Goal: Task Accomplishment & Management: Complete application form

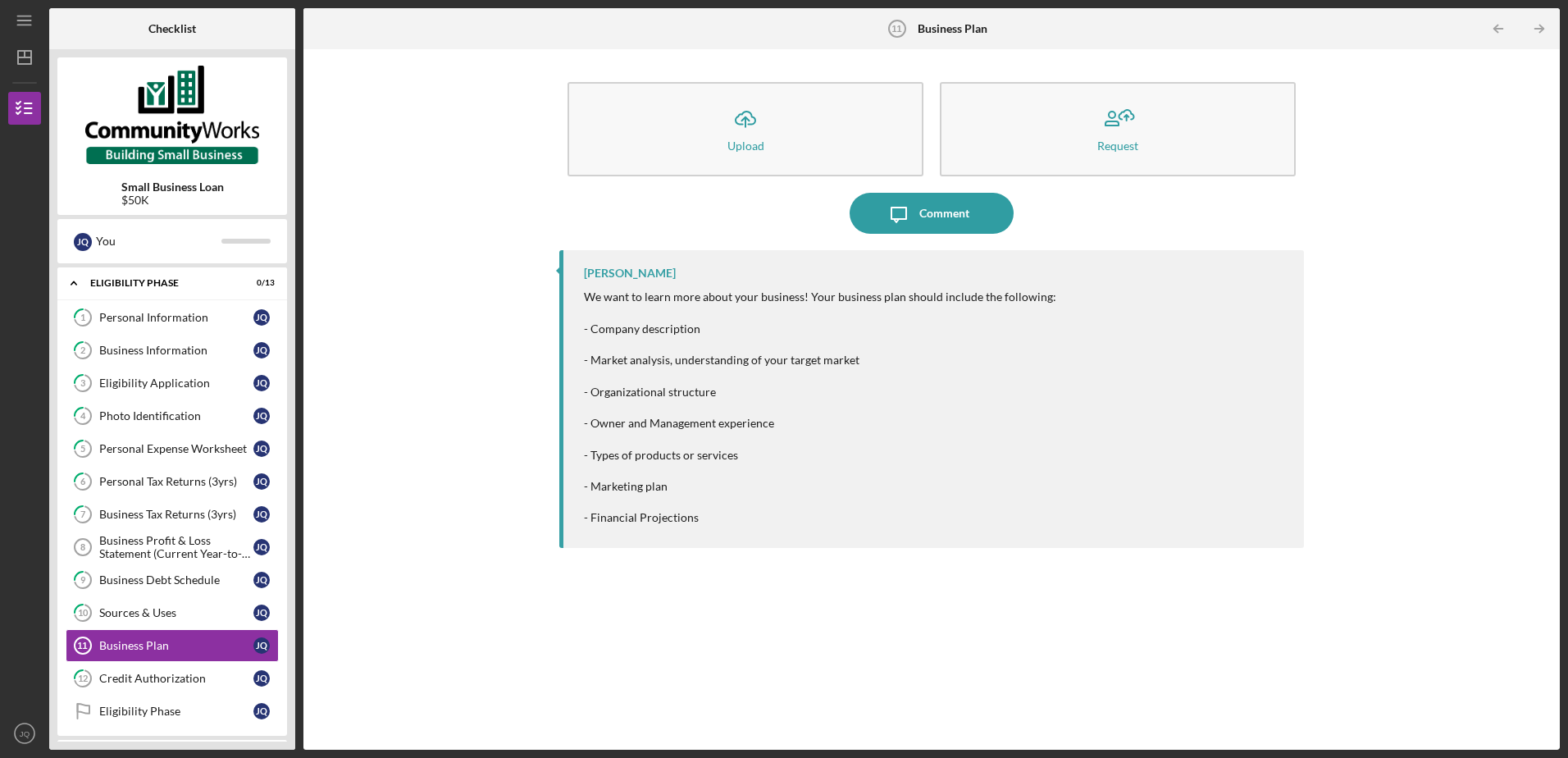
scroll to position [76, 0]
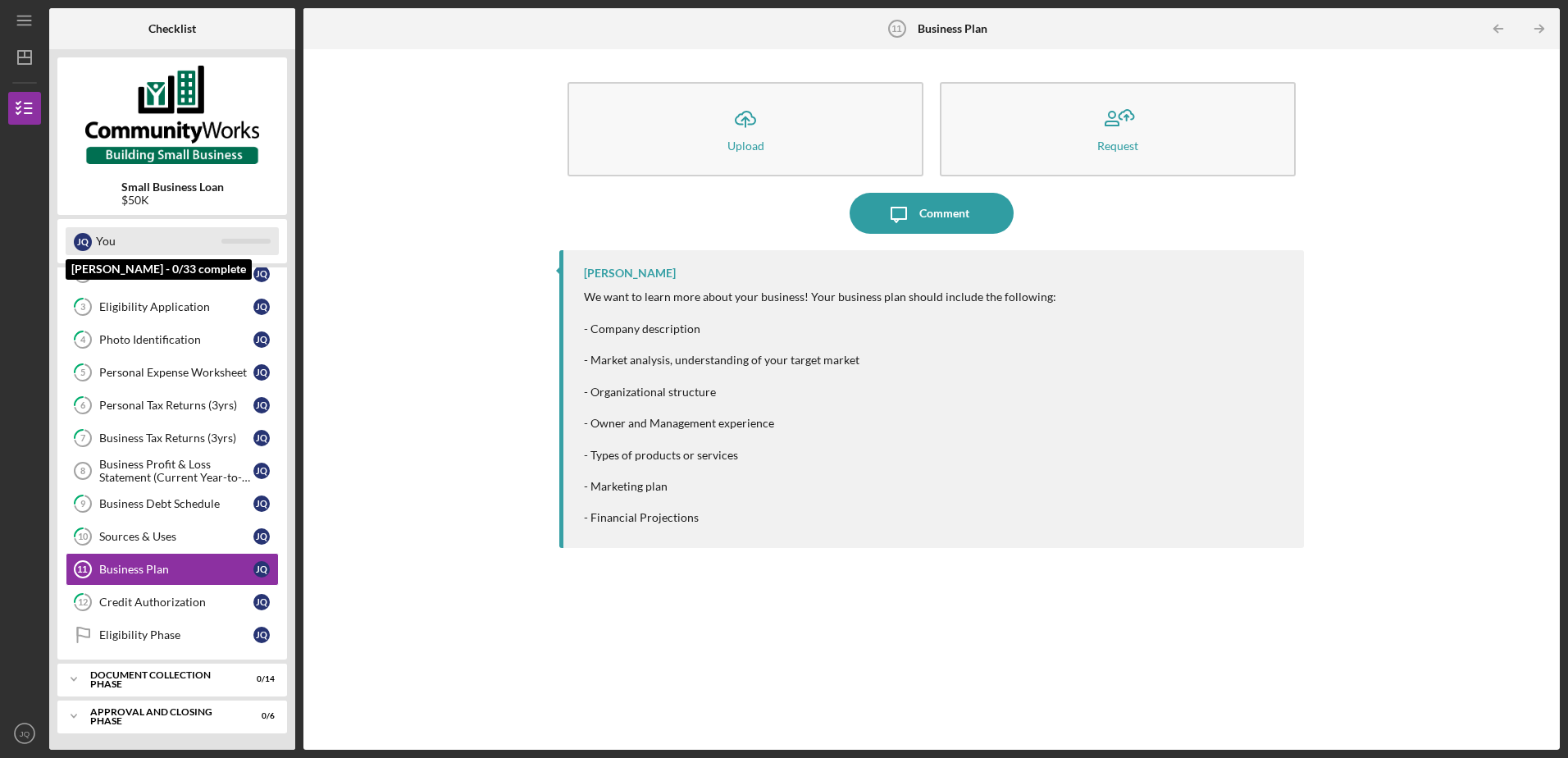
click at [149, 243] on div "You" at bounding box center [159, 241] width 125 height 28
click at [90, 246] on div "J Q" at bounding box center [82, 241] width 18 height 18
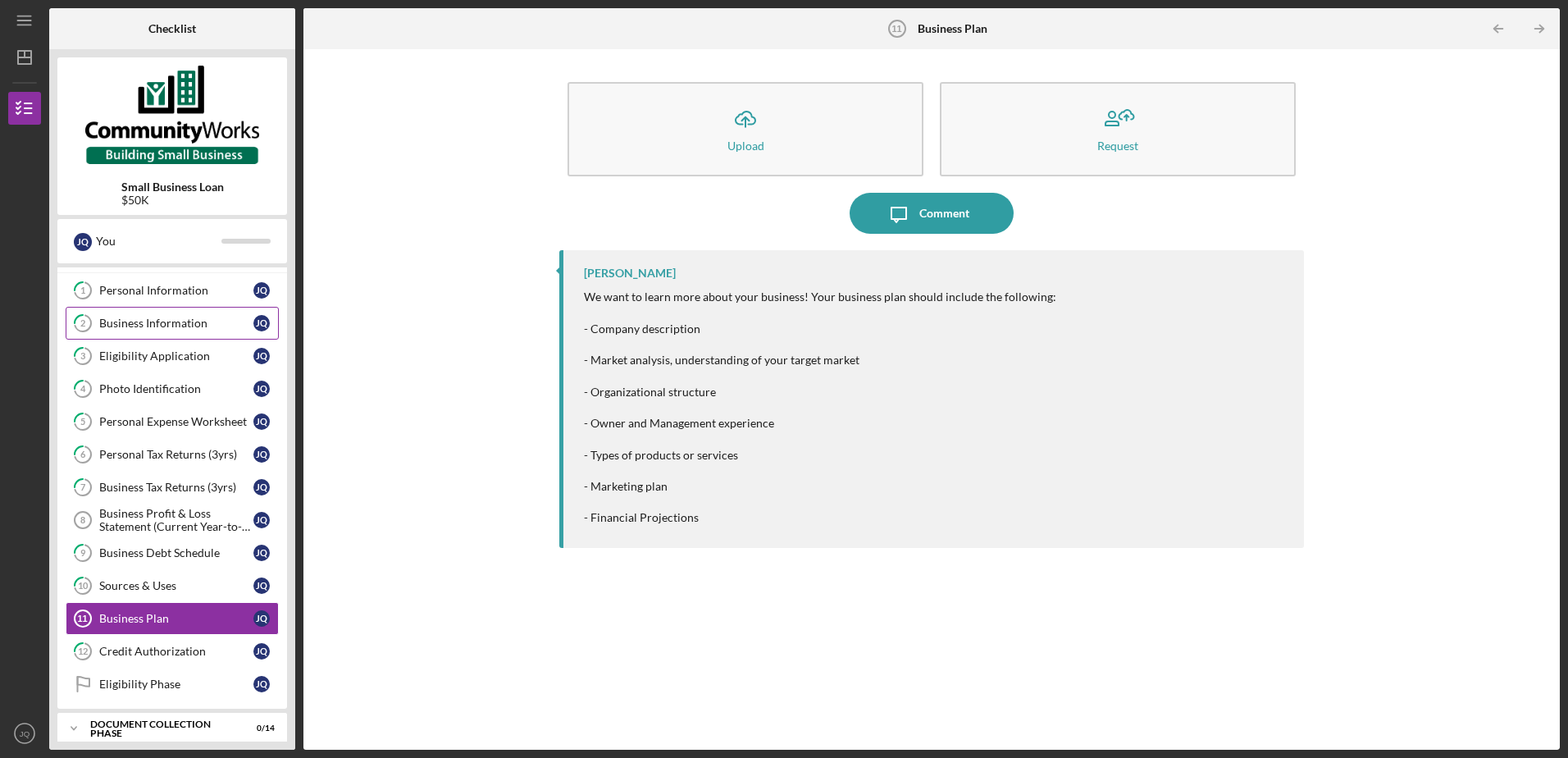
scroll to position [0, 0]
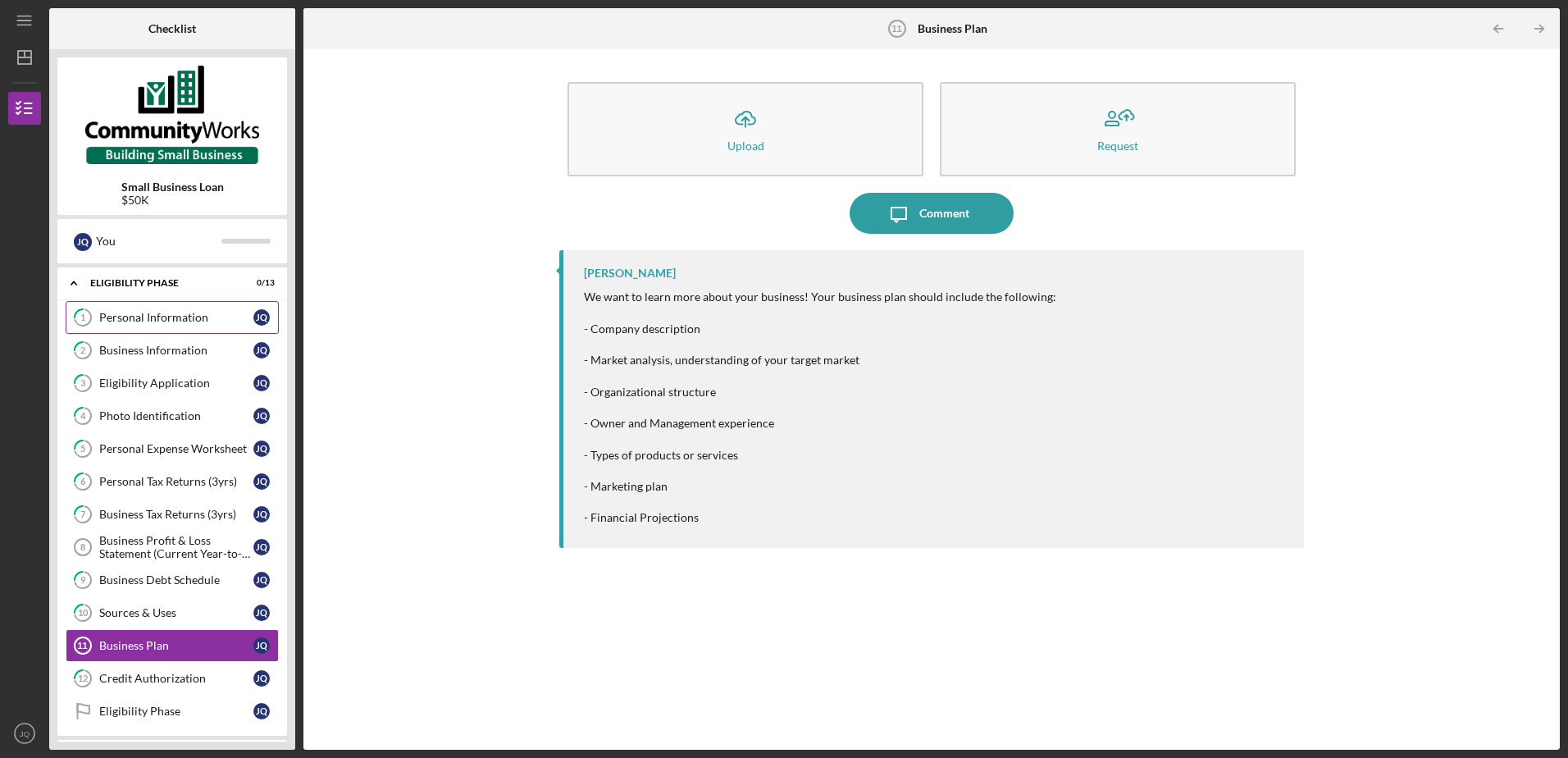
click at [158, 320] on div "Personal Information" at bounding box center [176, 317] width 154 height 13
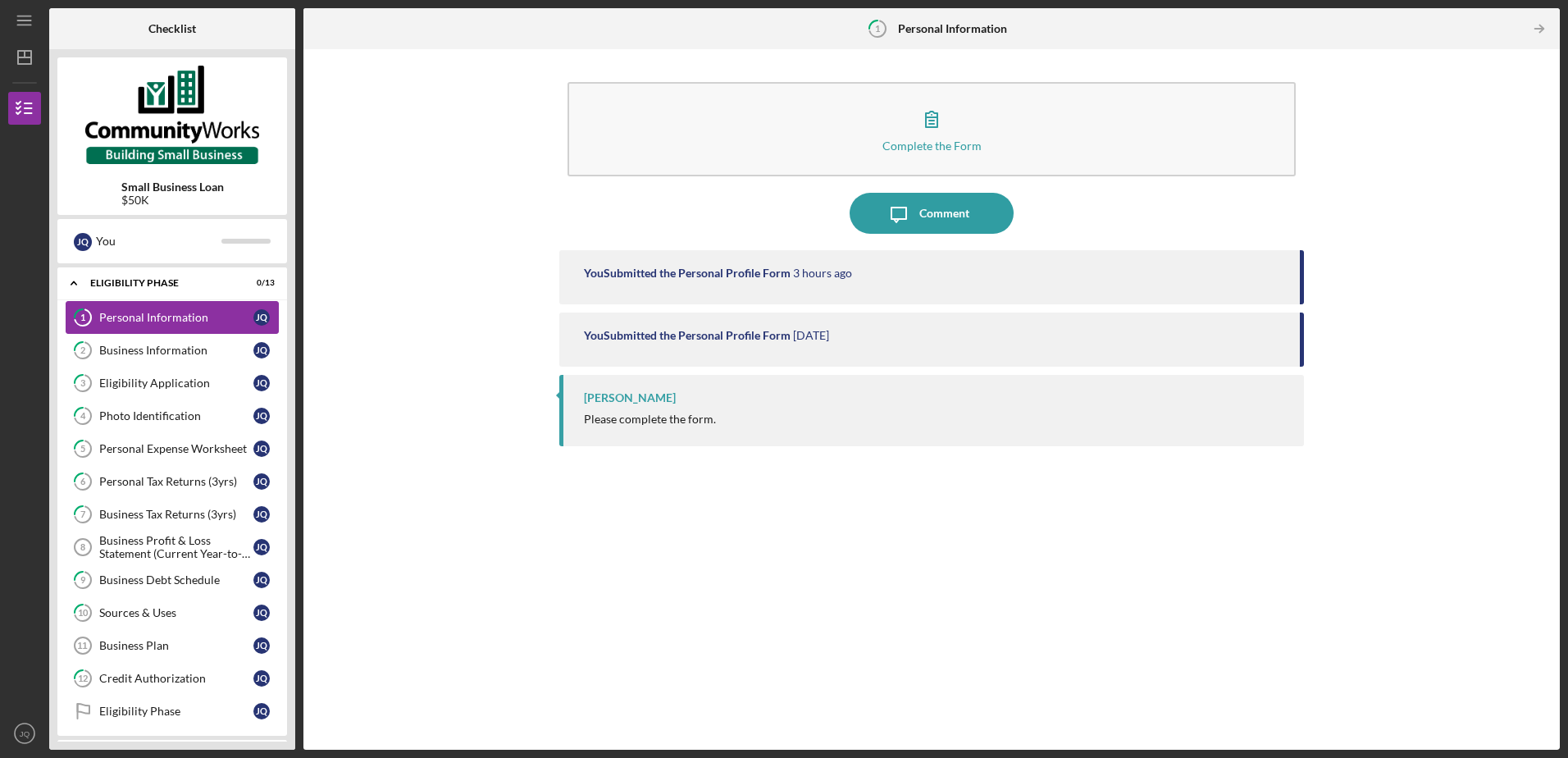
click at [172, 323] on div "Personal Information" at bounding box center [176, 317] width 154 height 13
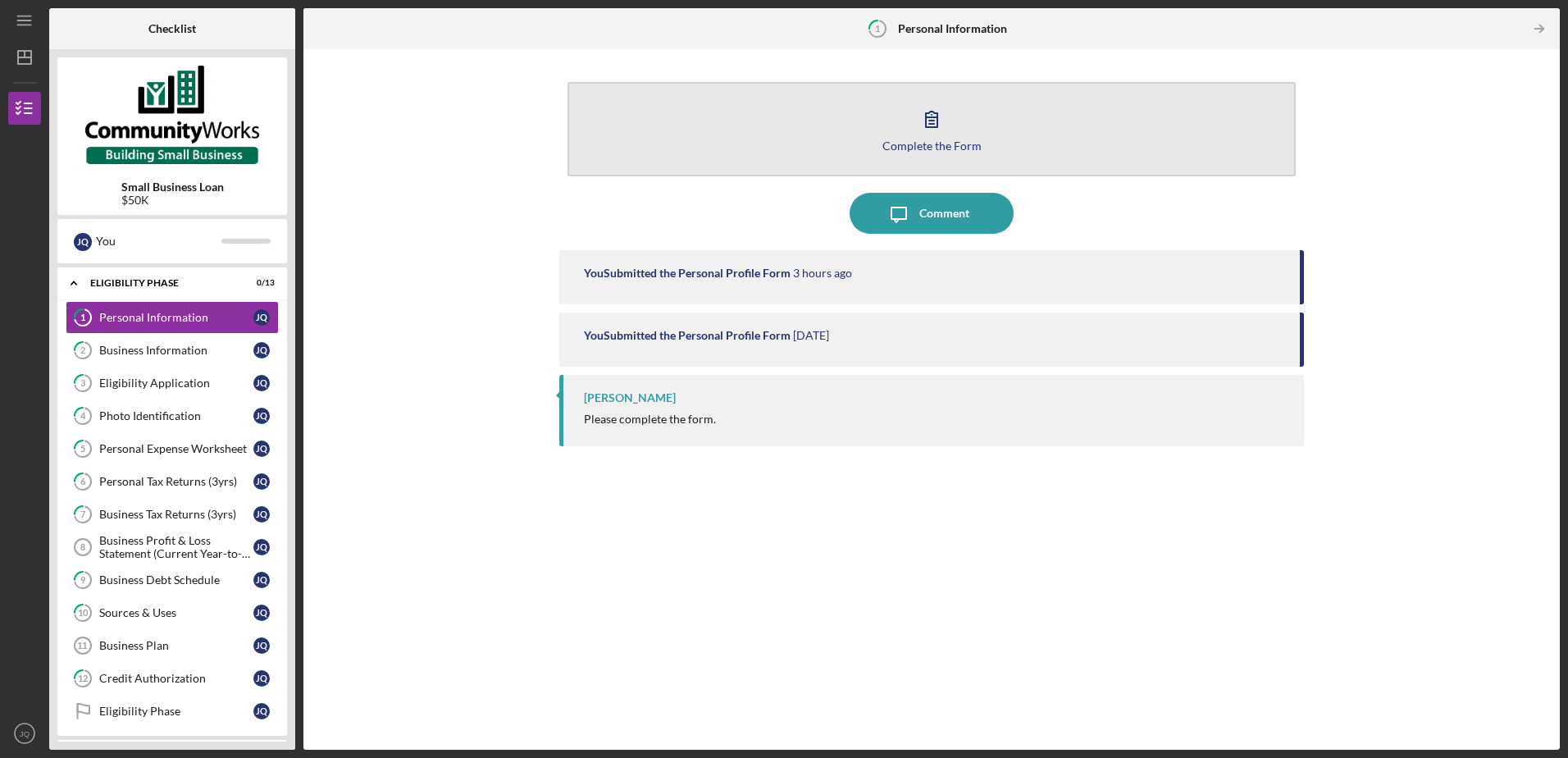
click at [953, 136] on button "Complete the Form Form" at bounding box center [931, 129] width 727 height 94
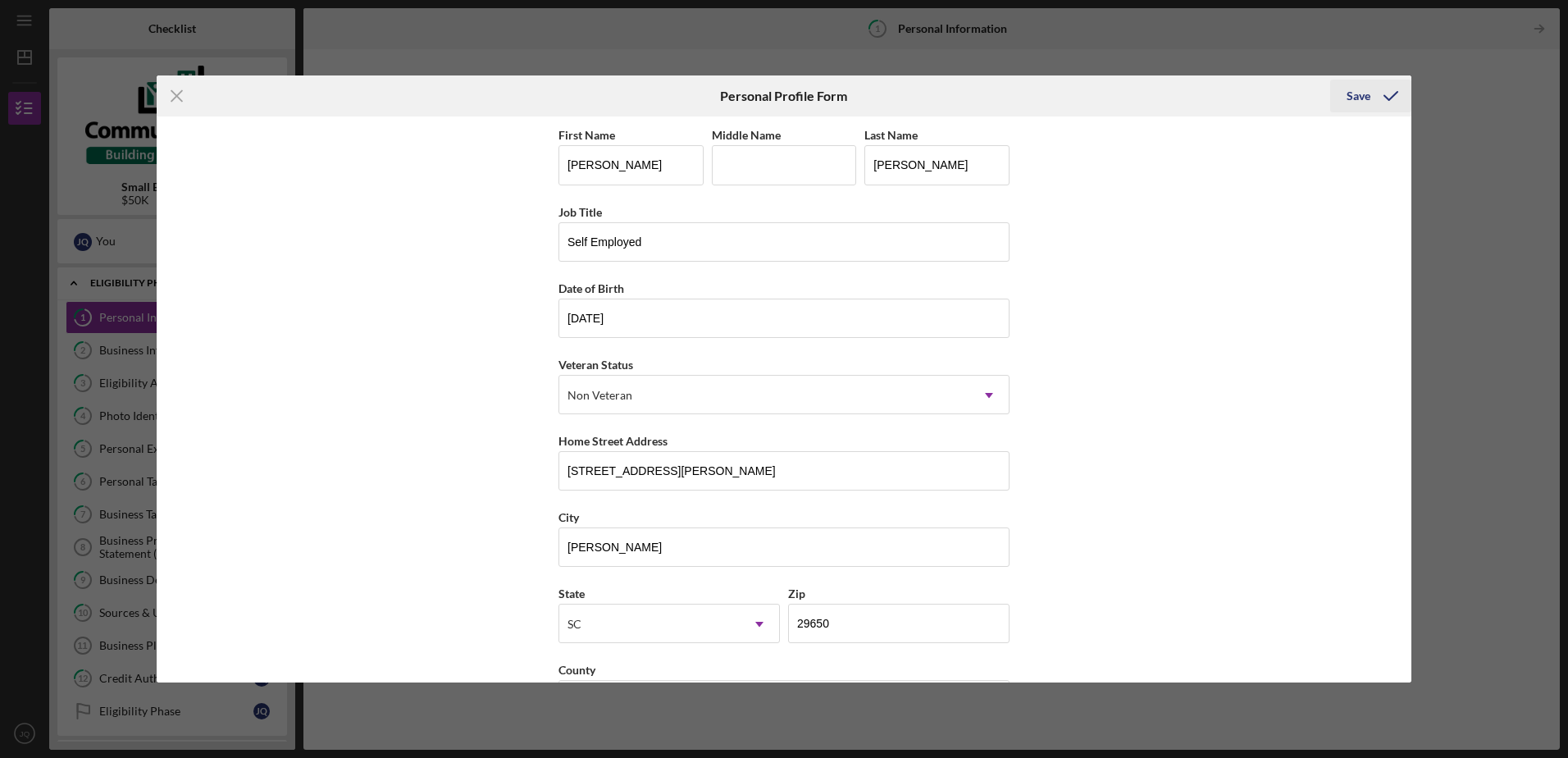
click at [1389, 99] on polyline "submit" at bounding box center [1390, 95] width 13 height 8
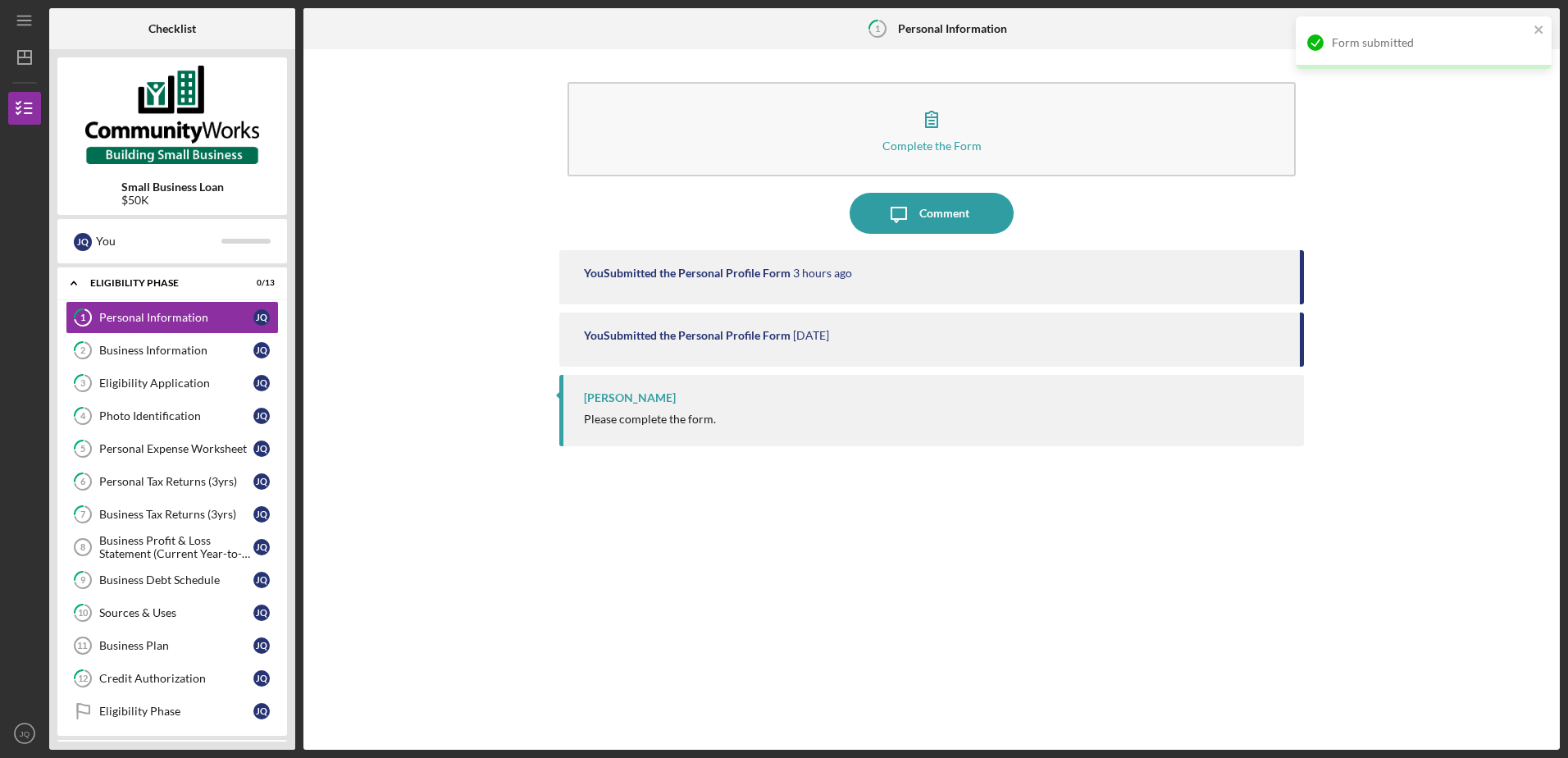
click at [627, 411] on div "[PERSON_NAME] Please complete the form." at bounding box center [931, 410] width 743 height 72
click at [944, 192] on div "Complete the Form Form" at bounding box center [931, 133] width 743 height 119
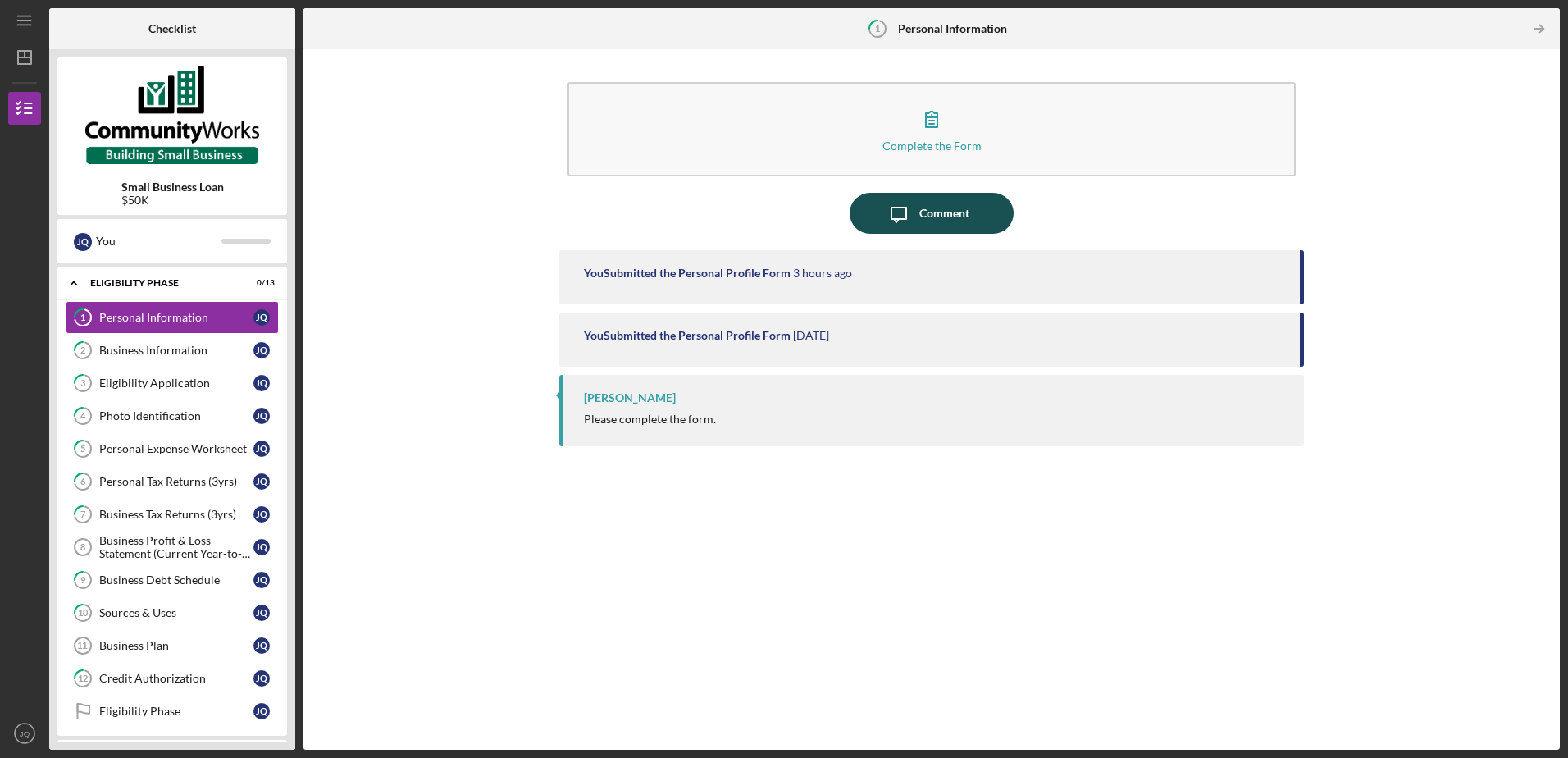
click at [931, 217] on div "Comment" at bounding box center [944, 213] width 50 height 41
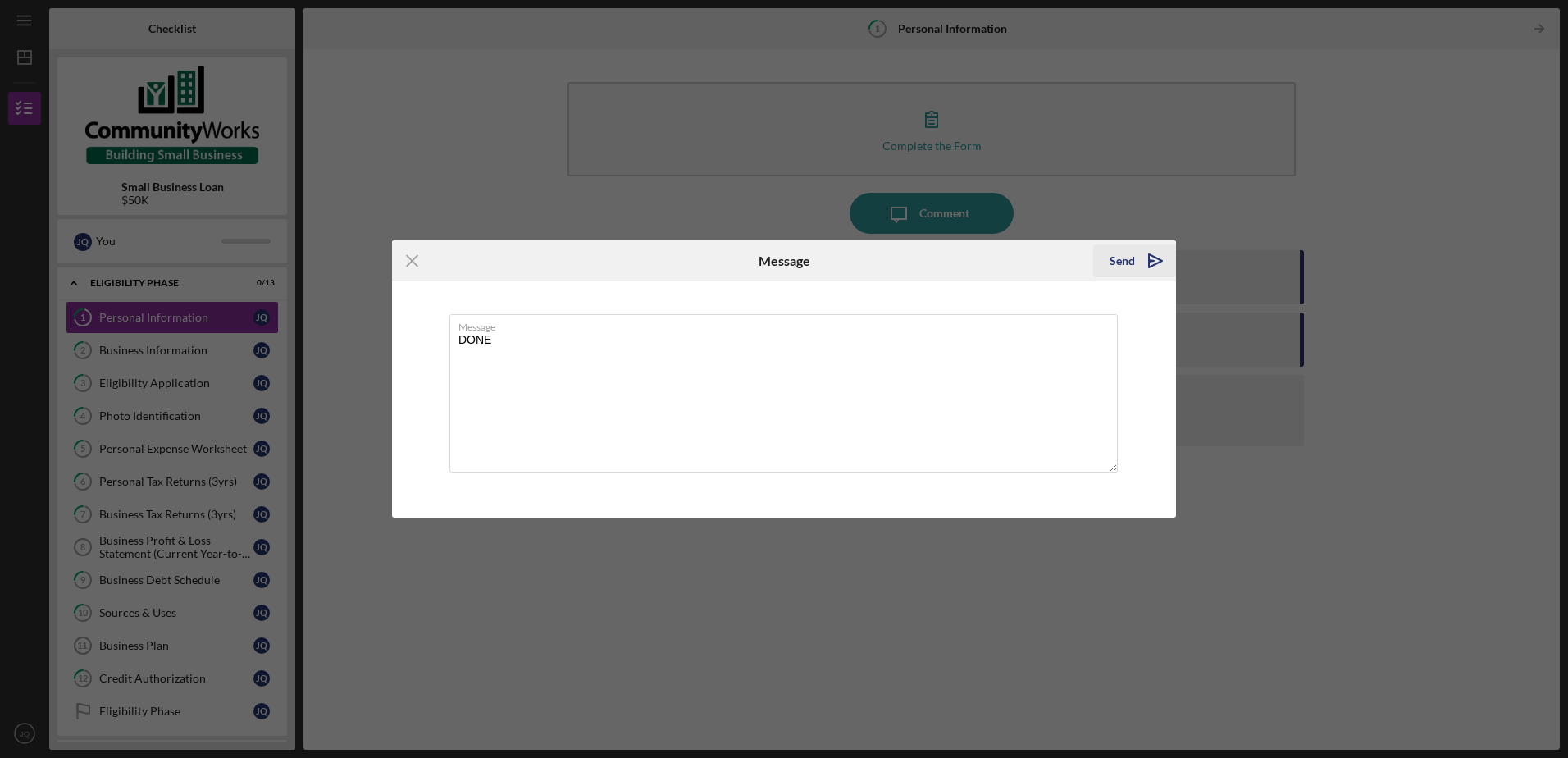
type textarea "DONE"
click at [1118, 255] on div "Send" at bounding box center [1123, 260] width 26 height 33
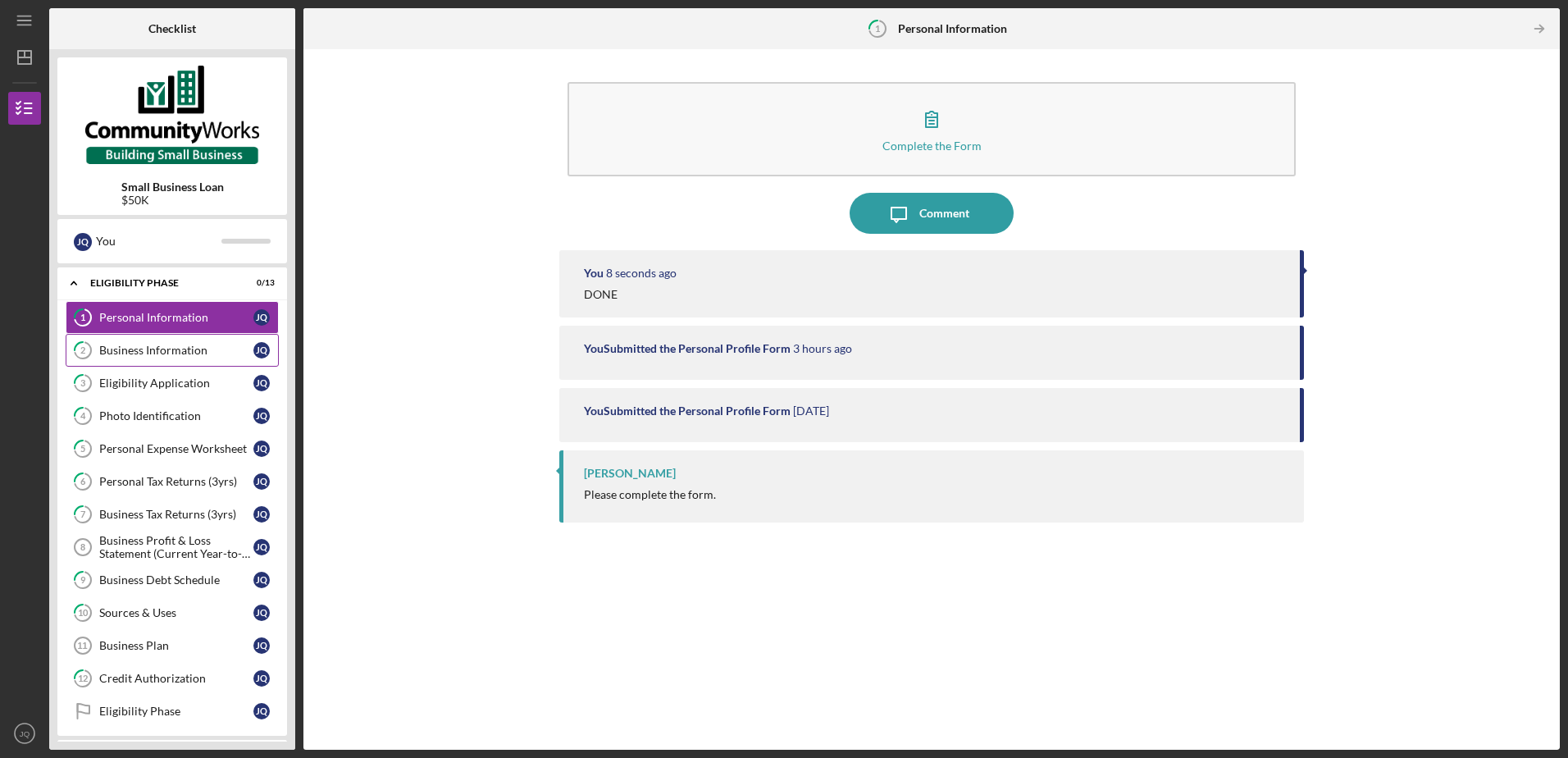
click at [154, 355] on div "Business Information" at bounding box center [176, 350] width 154 height 13
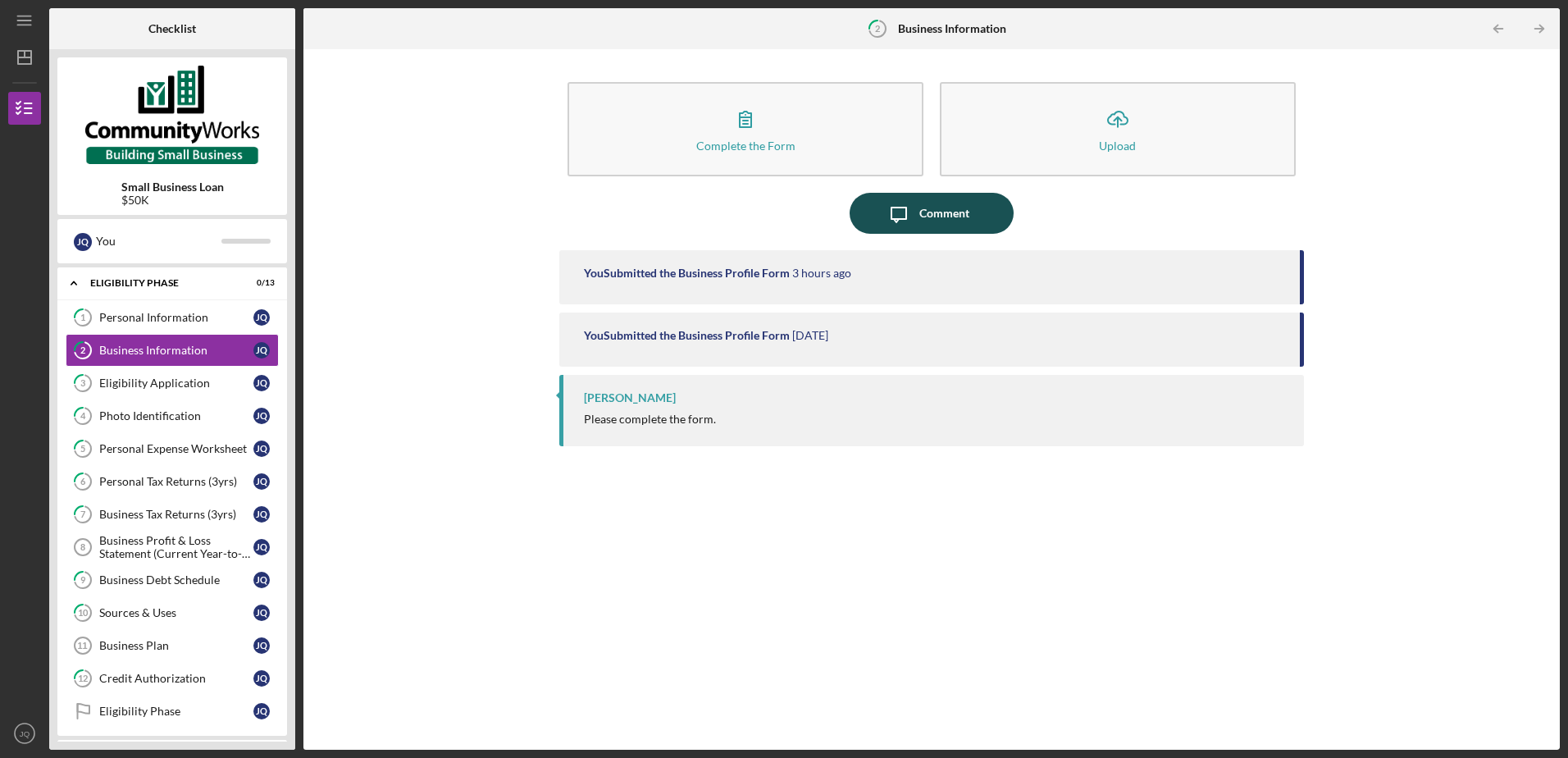
click at [909, 214] on icon "Icon/Message" at bounding box center [898, 213] width 41 height 41
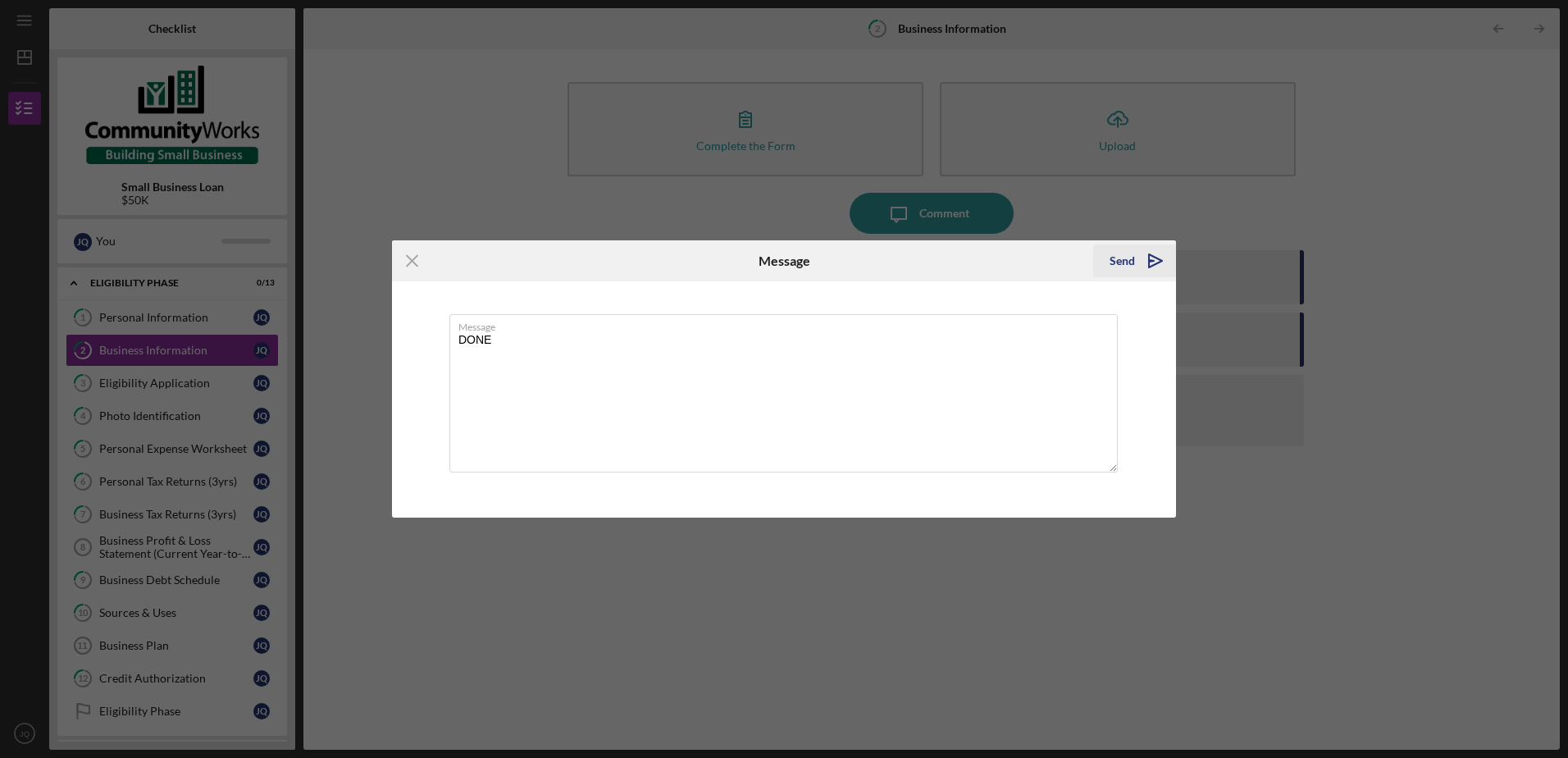
type textarea "DONE"
click at [1143, 257] on icon "Icon/icon-invite-send" at bounding box center [1155, 260] width 41 height 41
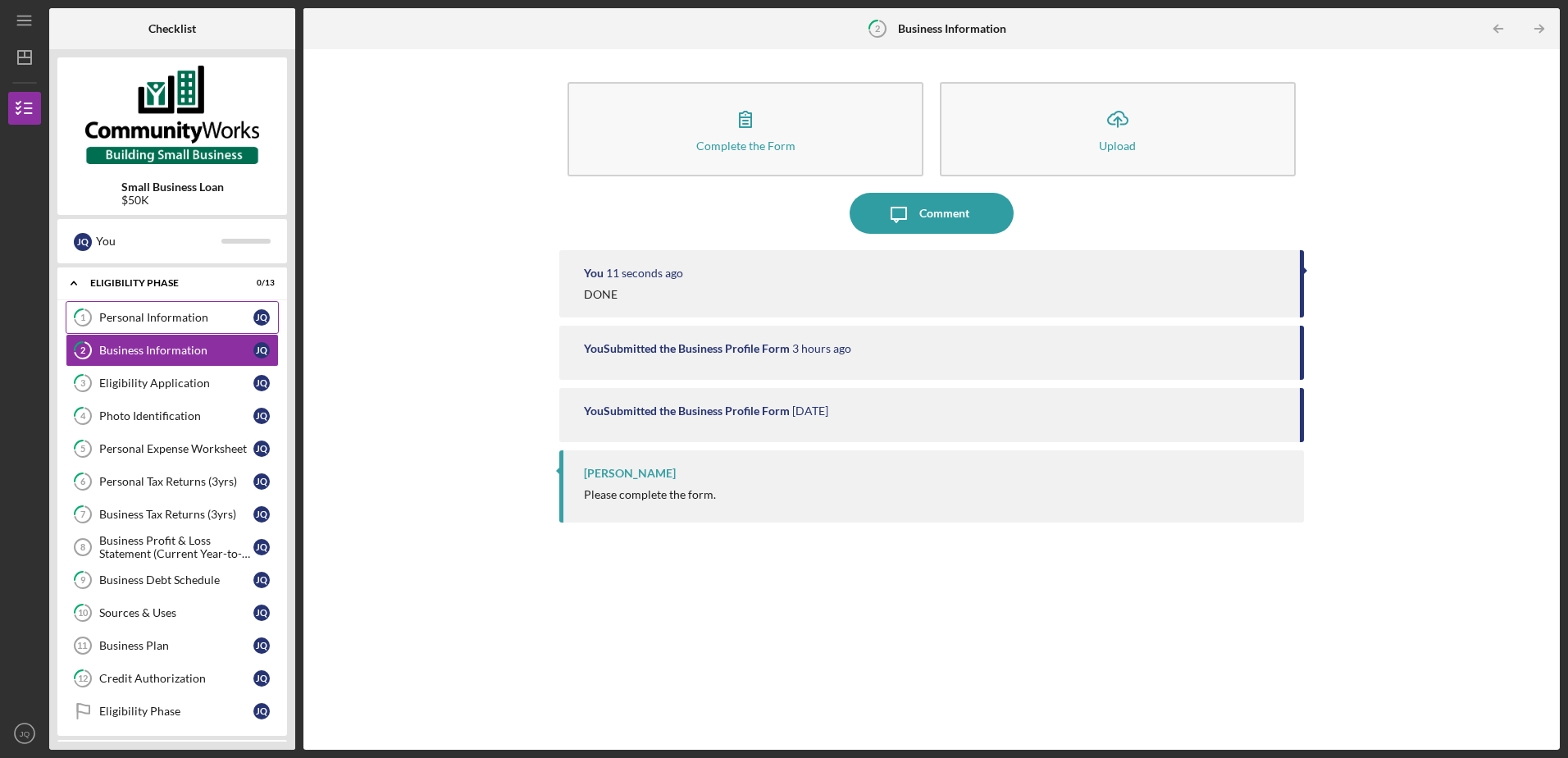
click at [135, 311] on div "Personal Information" at bounding box center [176, 317] width 154 height 13
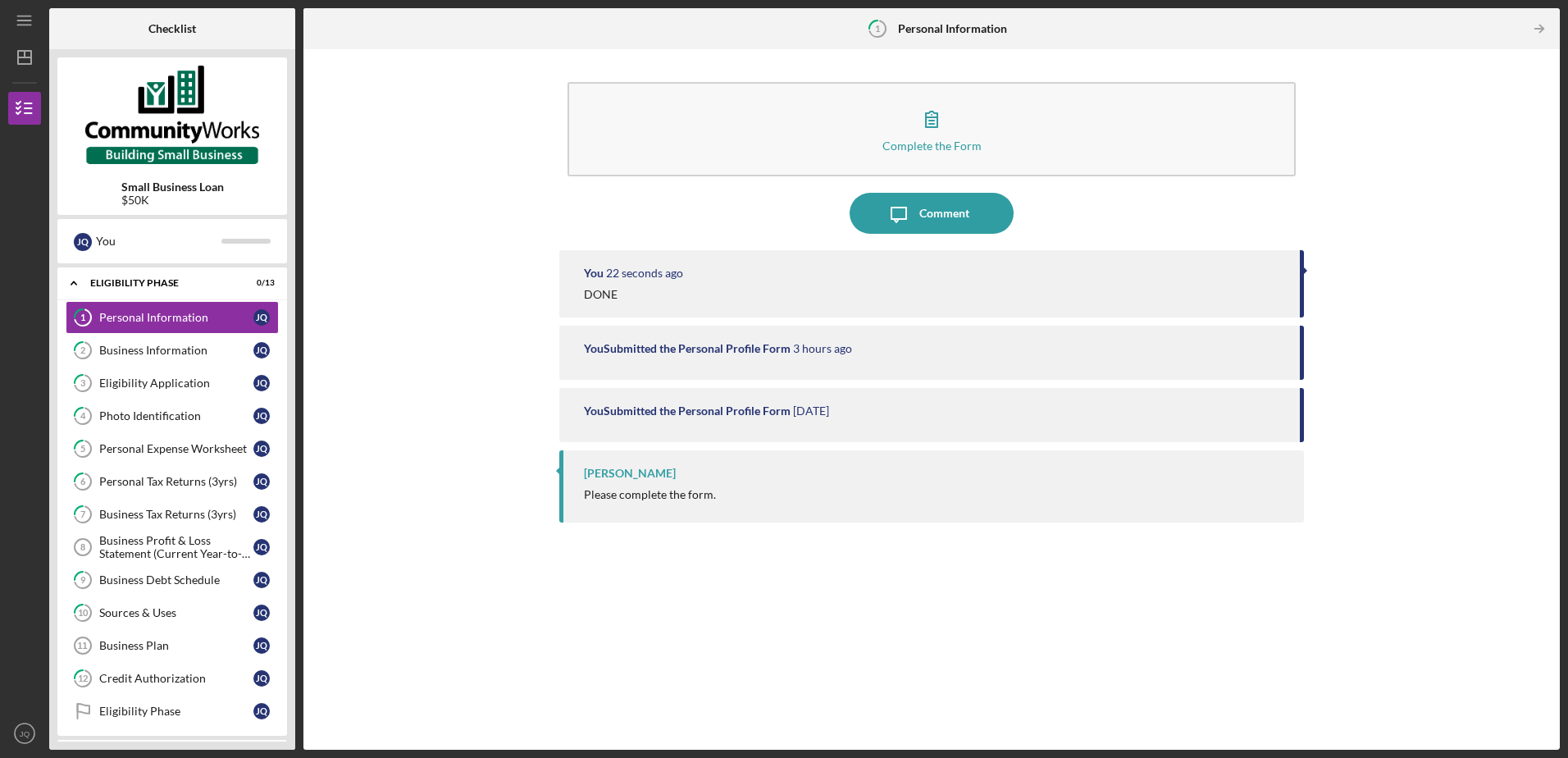
click at [630, 490] on div "Please complete the form." at bounding box center [650, 494] width 132 height 13
click at [762, 245] on div "Complete the Form Form Icon/Message Comment You 23 seconds ago DONE You Submitt…" at bounding box center [931, 399] width 743 height 683
click at [132, 541] on div "Business Profit & Loss Statement (Current Year-to-Date)" at bounding box center [176, 546] width 154 height 26
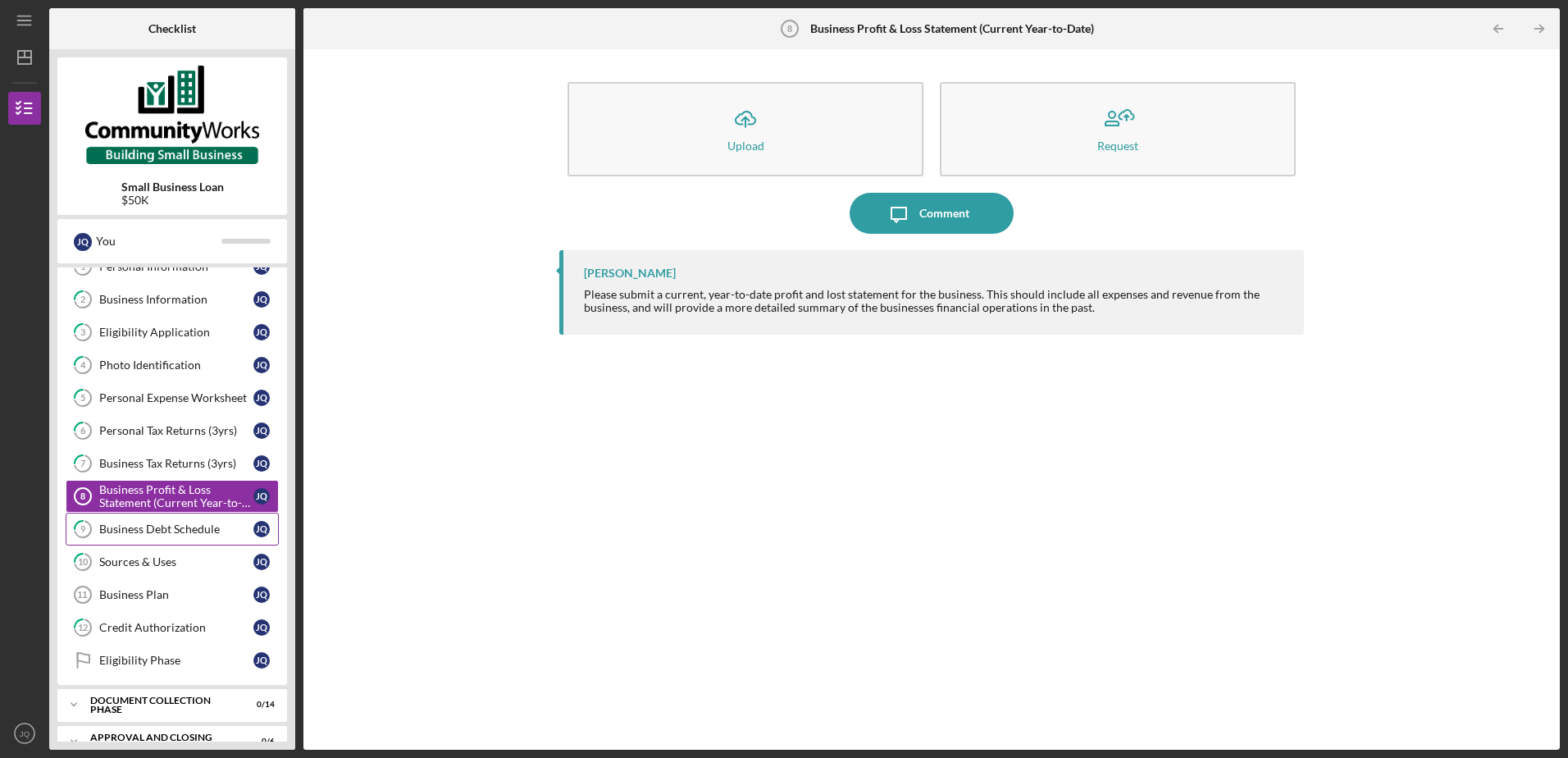
scroll to position [76, 0]
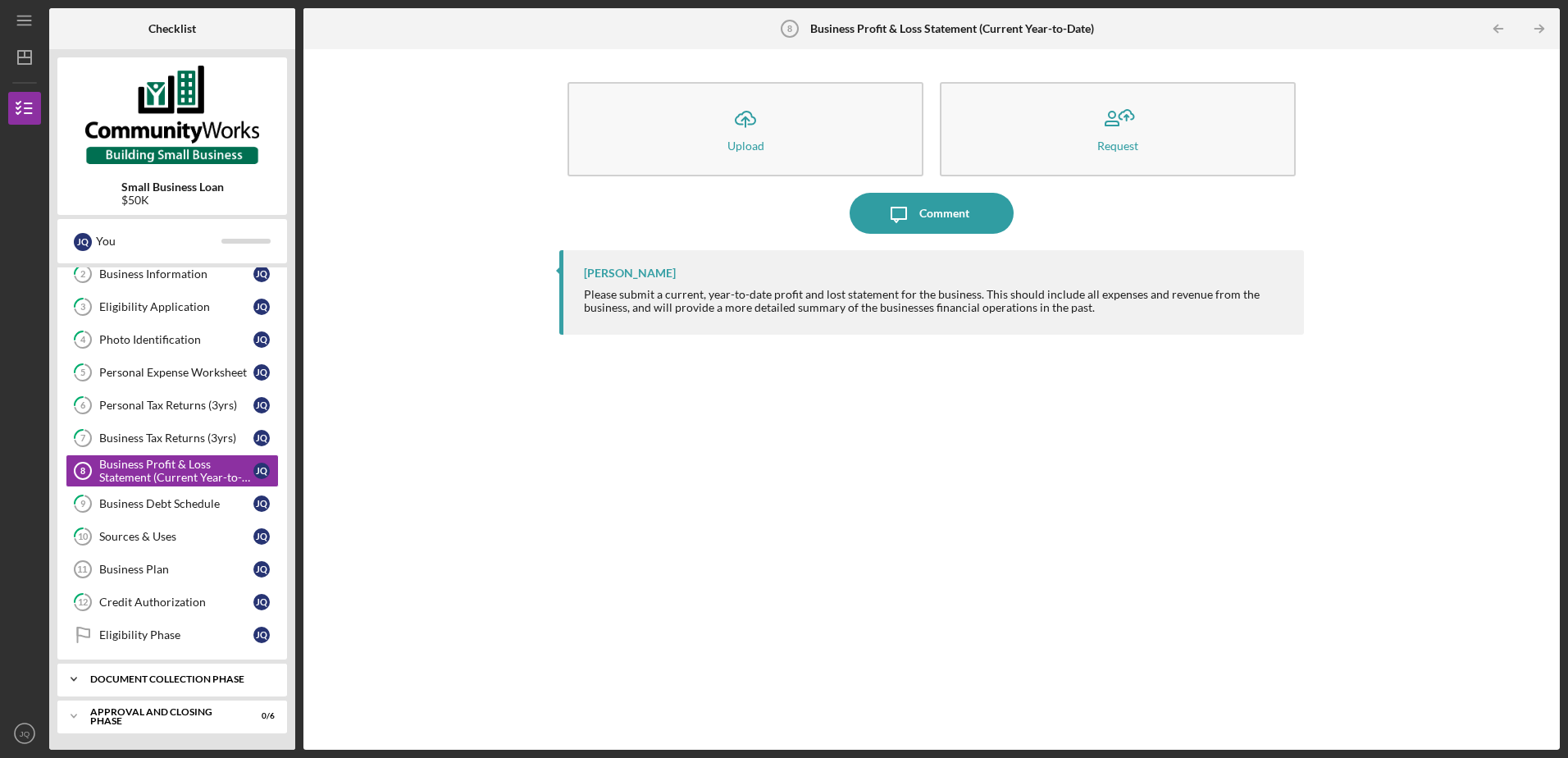
click at [80, 674] on icon "Icon/Expander" at bounding box center [74, 679] width 33 height 33
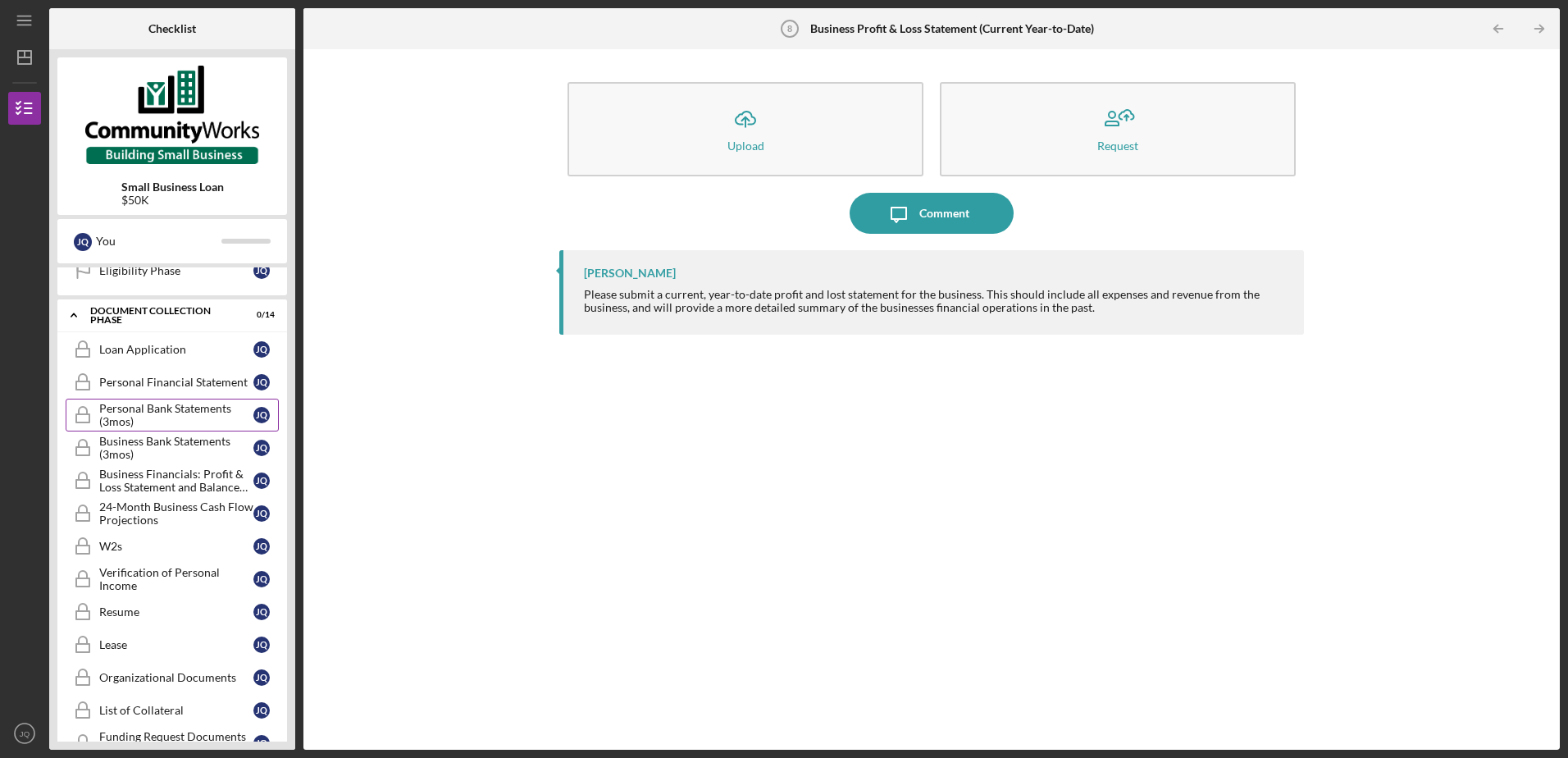
scroll to position [298, 0]
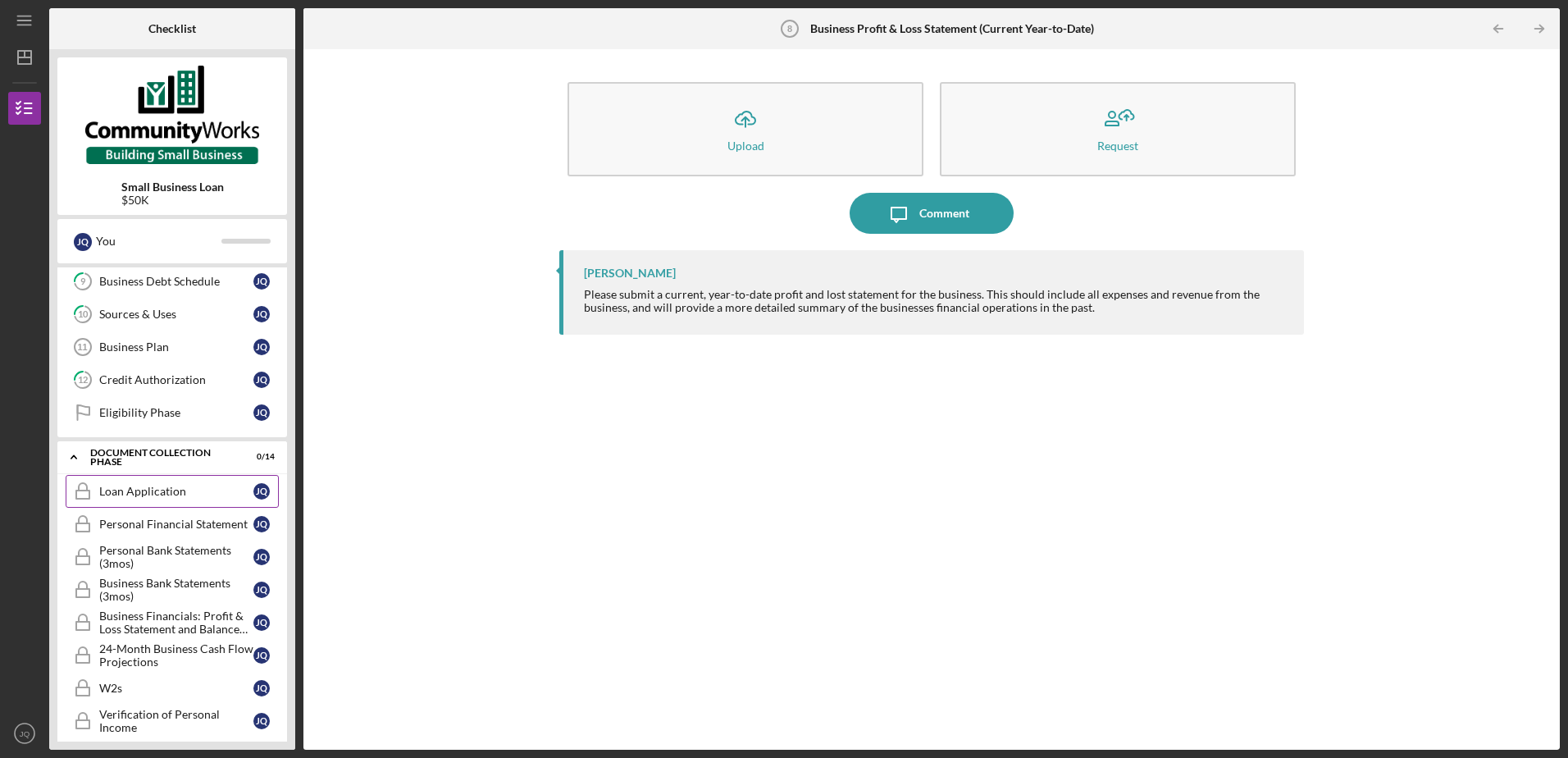
click at [132, 488] on div "Loan Application" at bounding box center [176, 491] width 154 height 13
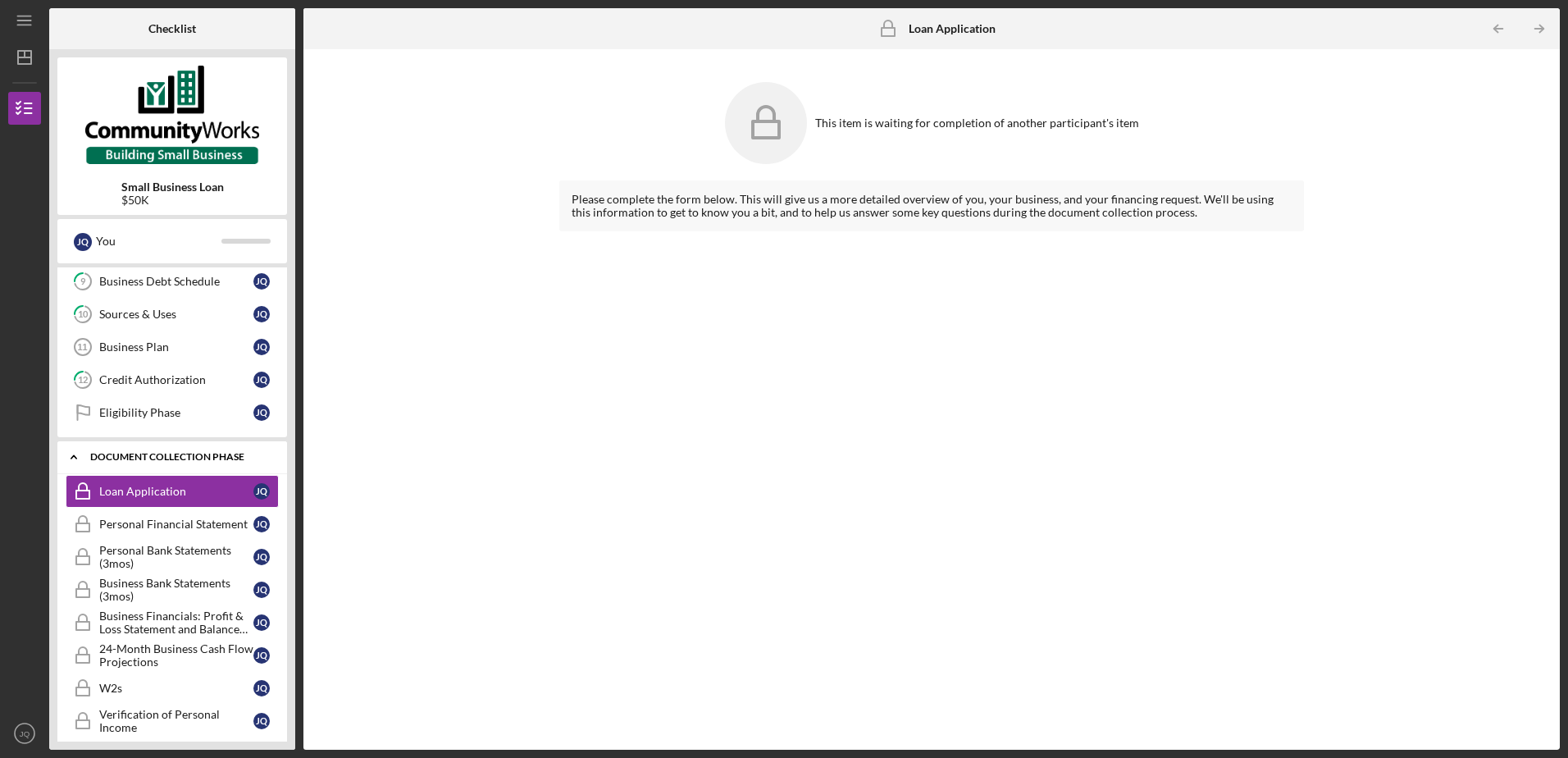
click at [69, 453] on icon "Icon/Expander" at bounding box center [74, 456] width 33 height 33
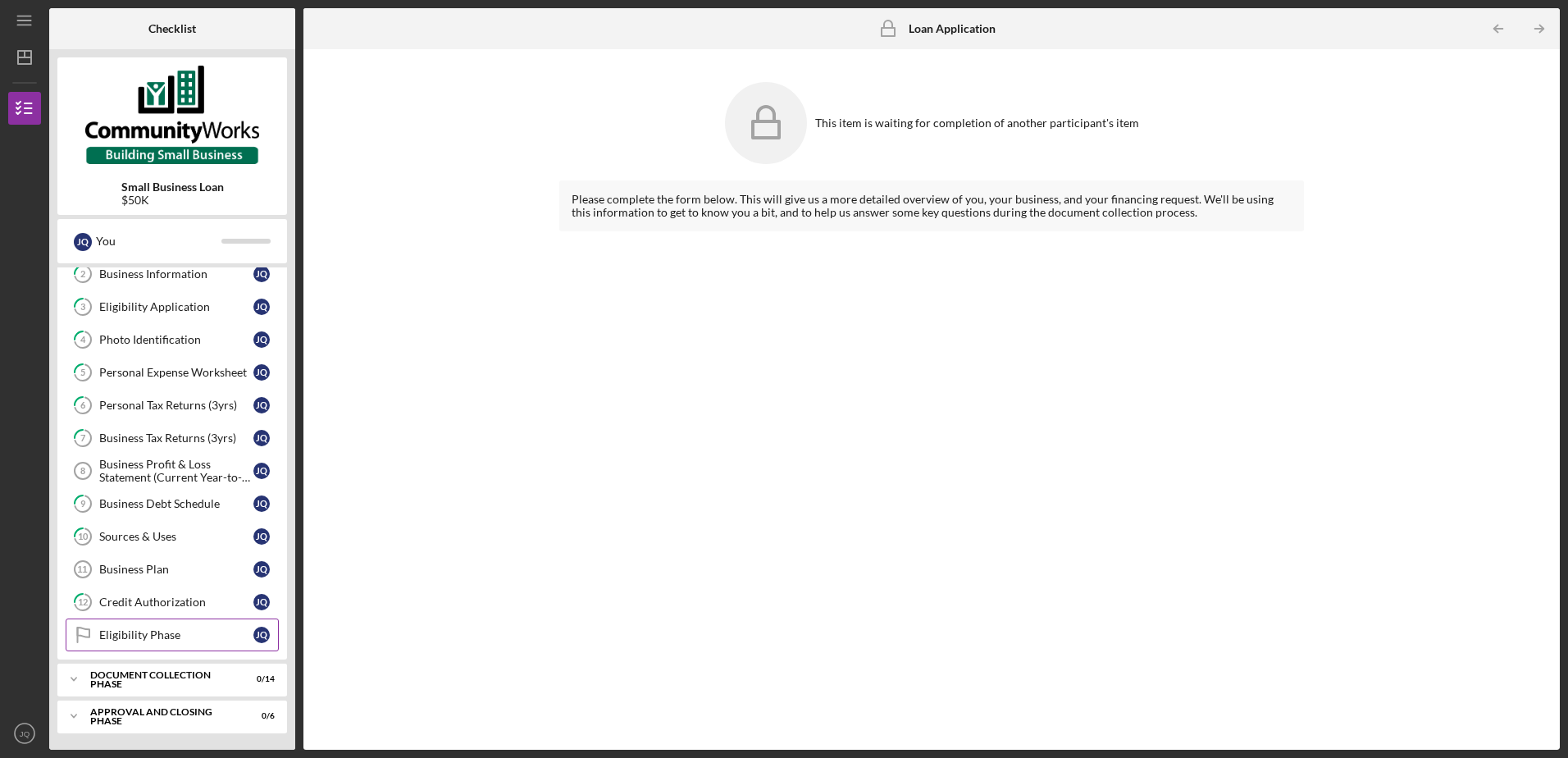
click at [160, 629] on div "Eligibility Phase" at bounding box center [176, 634] width 154 height 13
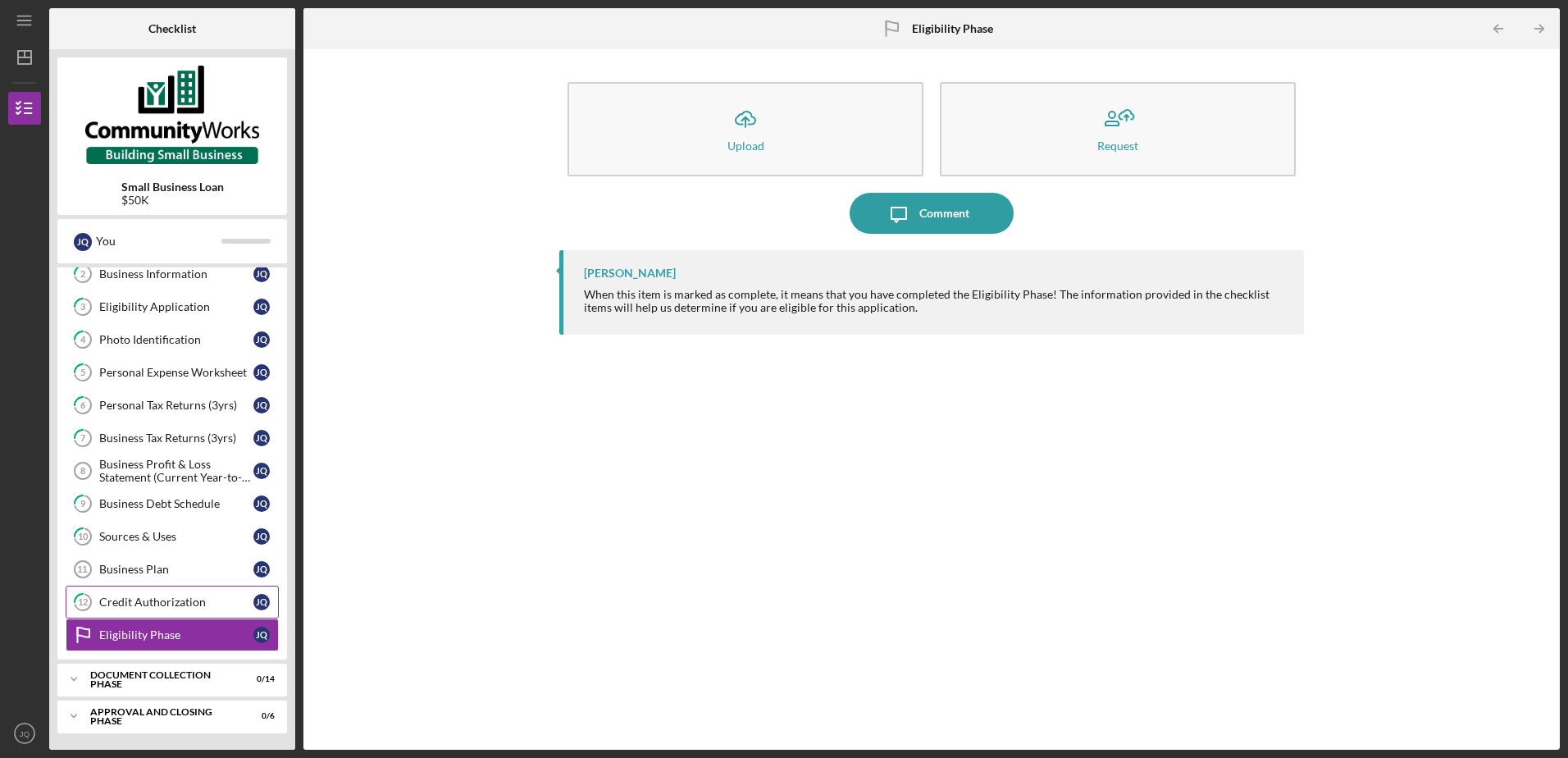
click at [139, 597] on div "Credit Authorization" at bounding box center [176, 601] width 154 height 13
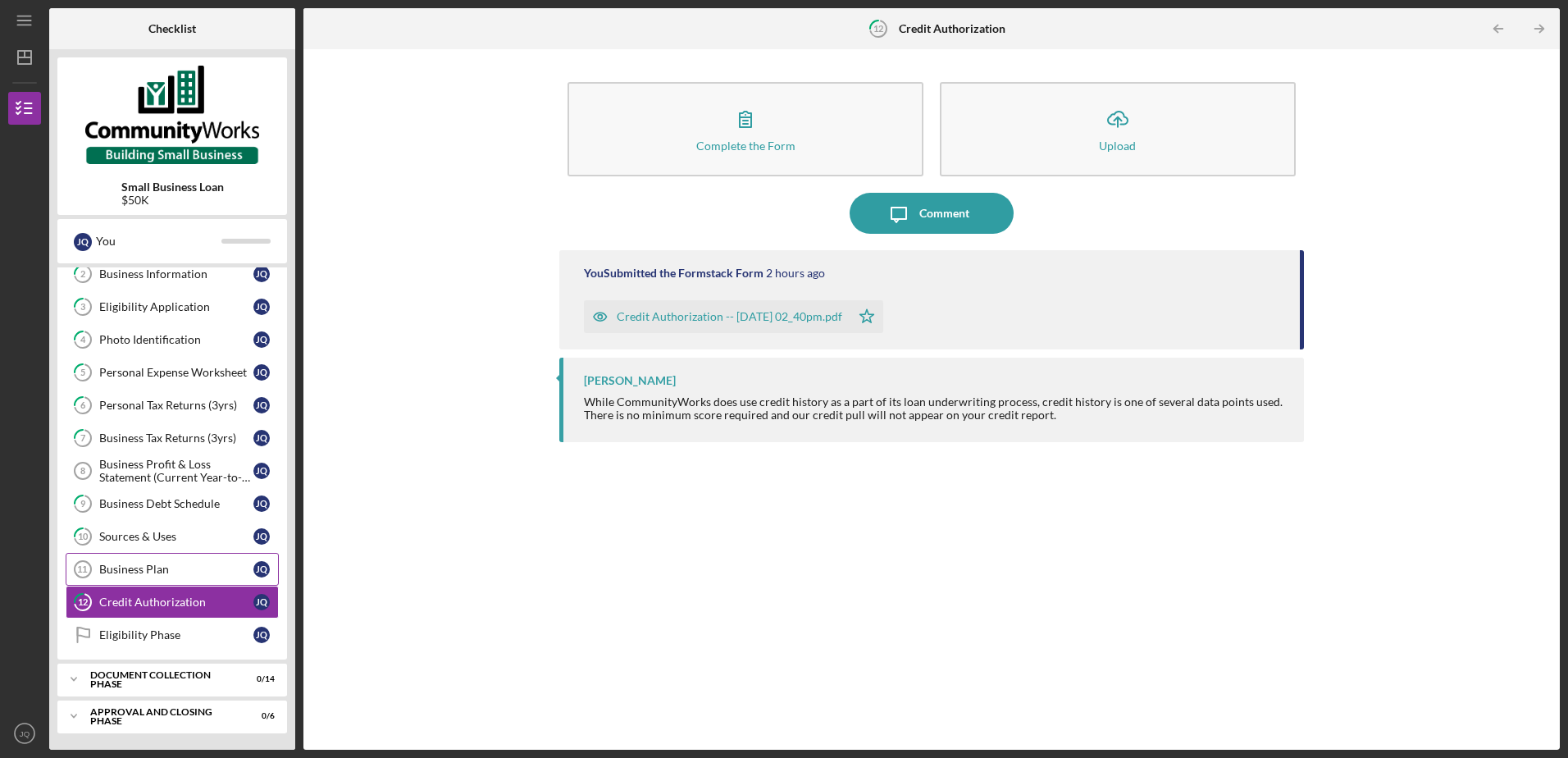
click at [194, 561] on link "Business Plan 11 Business Plan J Q" at bounding box center [172, 568] width 214 height 33
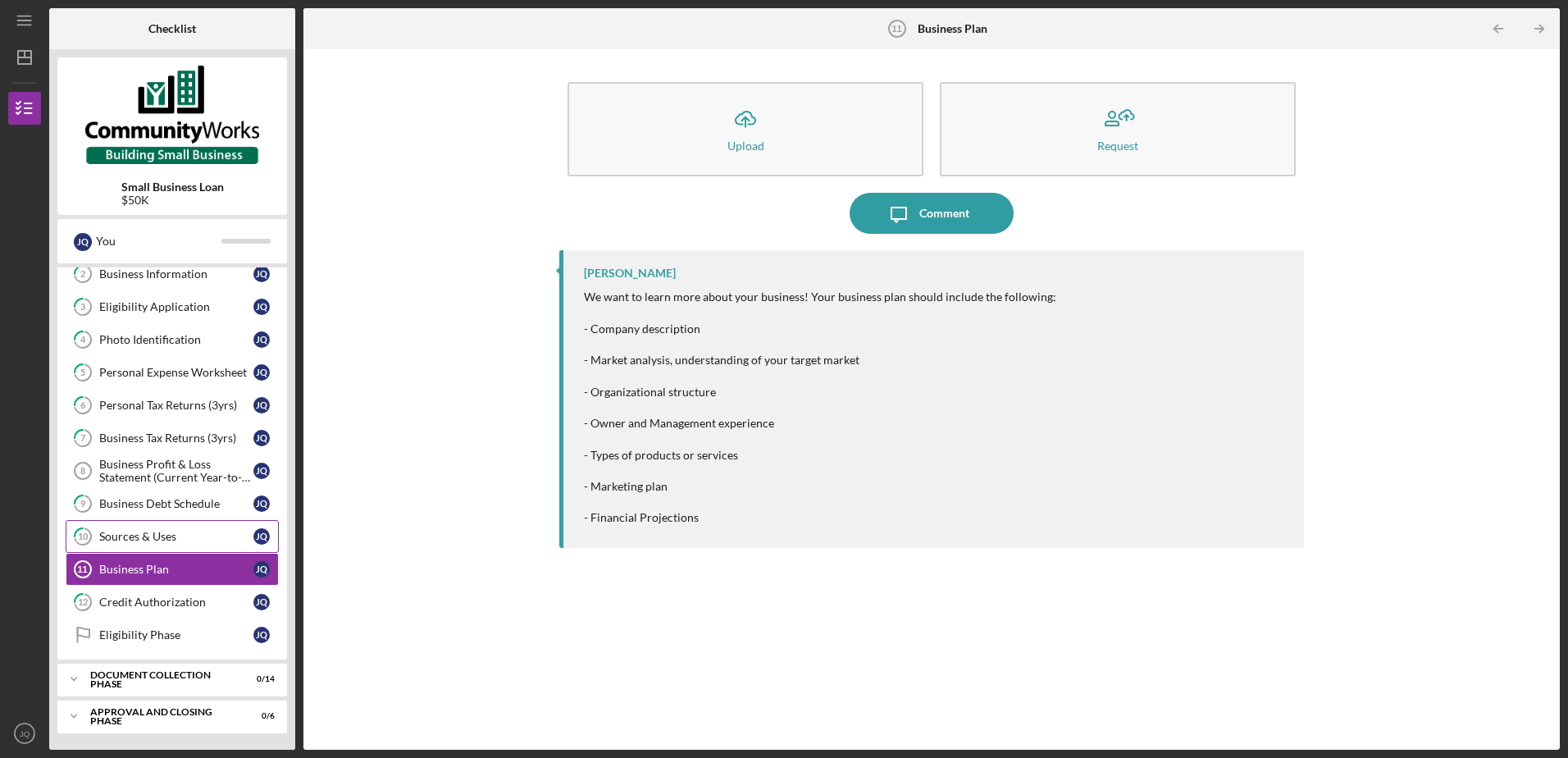
click at [148, 527] on link "10 Sources & Uses J Q" at bounding box center [172, 535] width 214 height 33
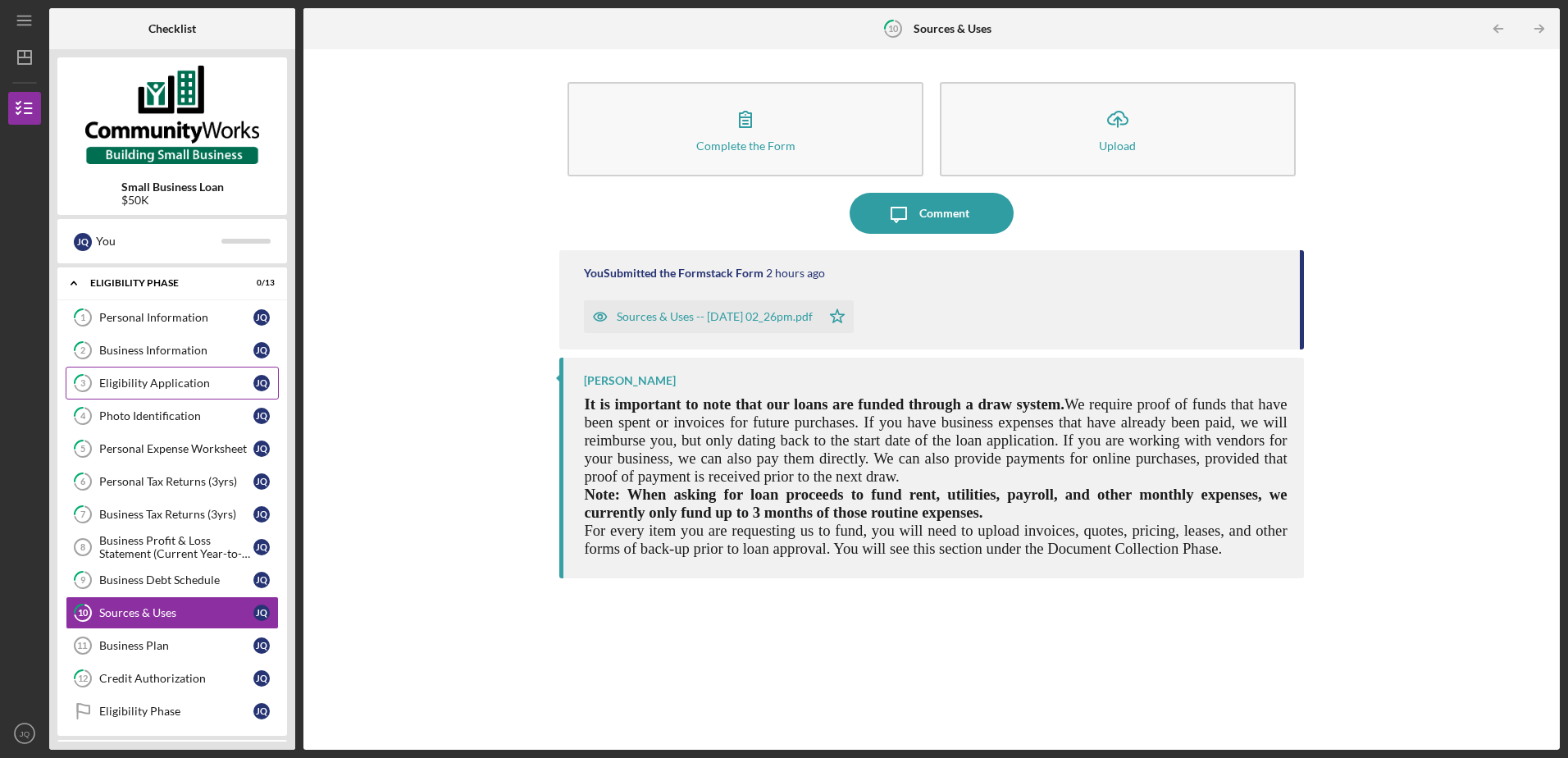
click at [148, 385] on div "Eligibility Application" at bounding box center [176, 382] width 154 height 13
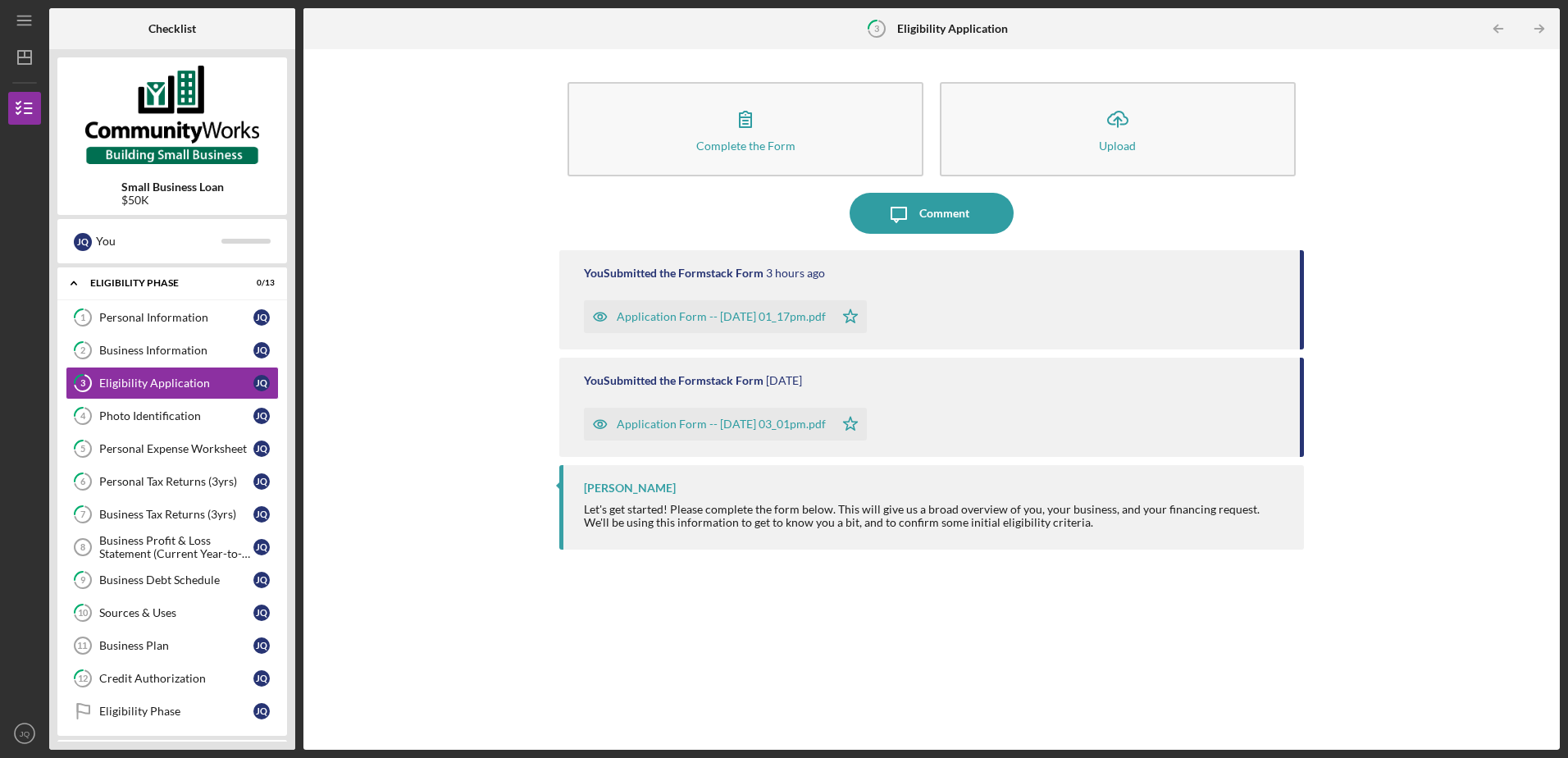
click at [172, 176] on div "Small Business Loan $50K" at bounding box center [172, 136] width 230 height 157
click at [161, 187] on b "Small Business Loan" at bounding box center [172, 187] width 102 height 13
click at [168, 232] on div "You" at bounding box center [159, 241] width 125 height 28
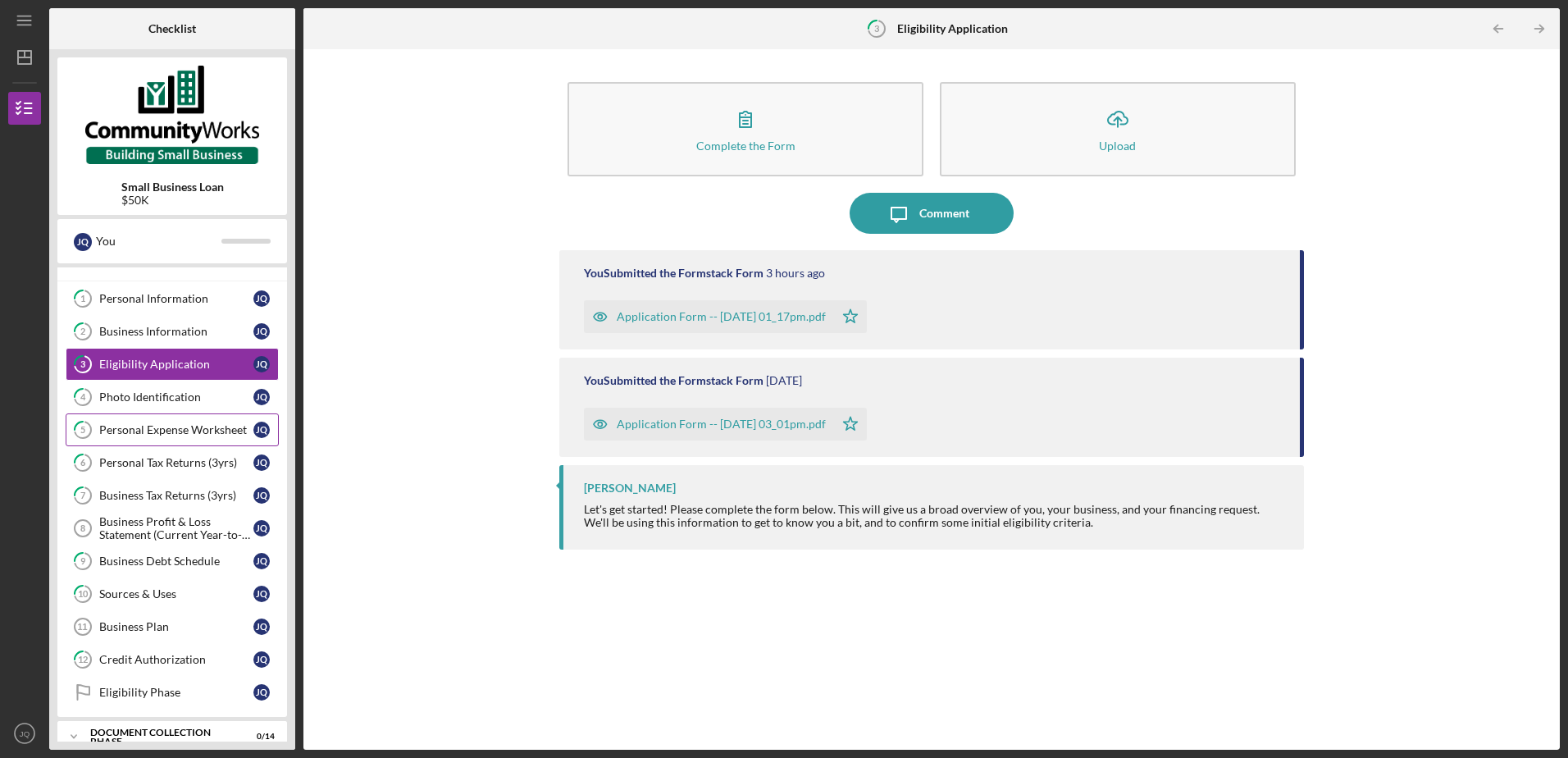
scroll to position [76, 0]
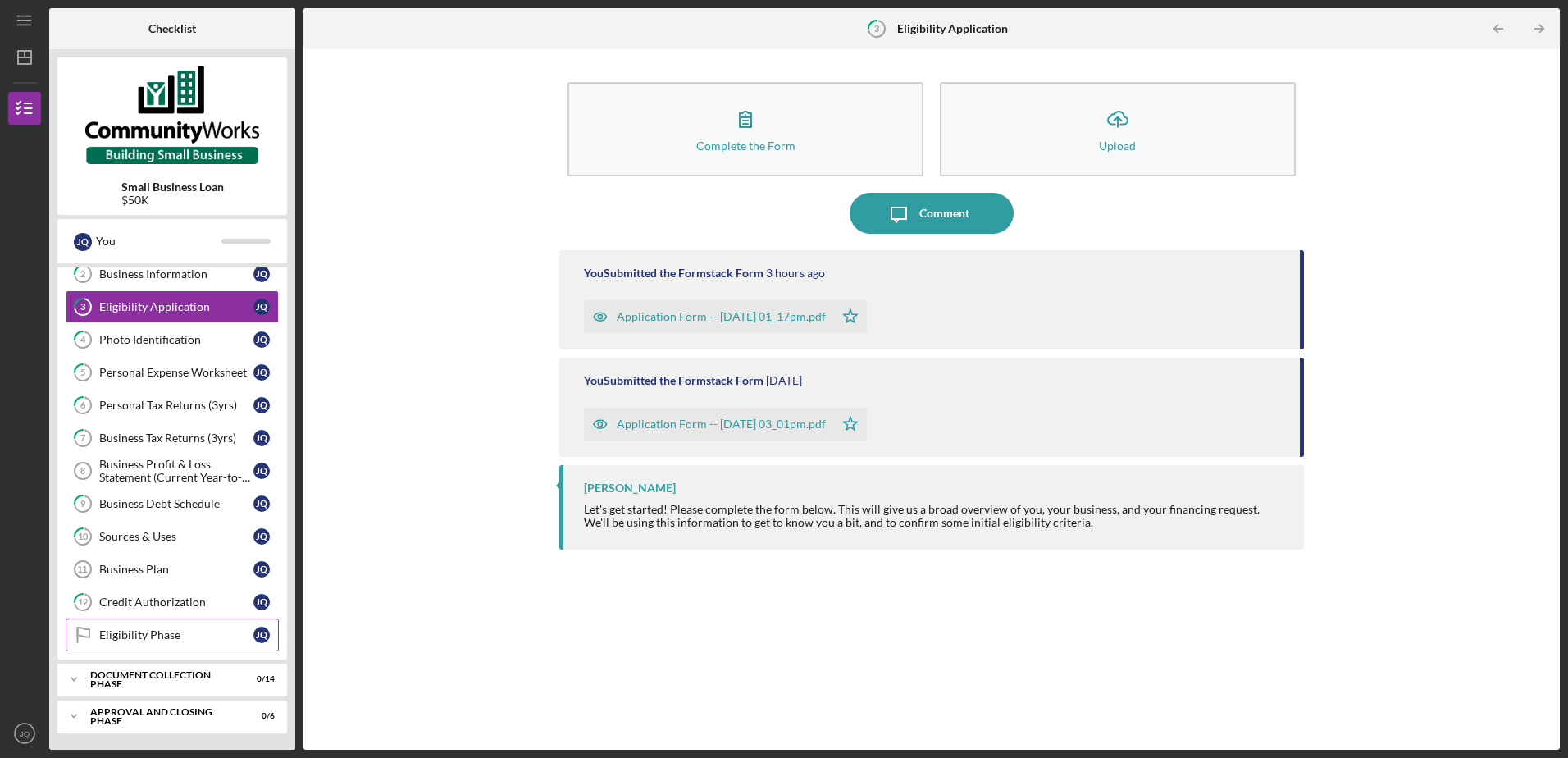
click at [133, 631] on div "Eligibility Phase" at bounding box center [176, 634] width 154 height 13
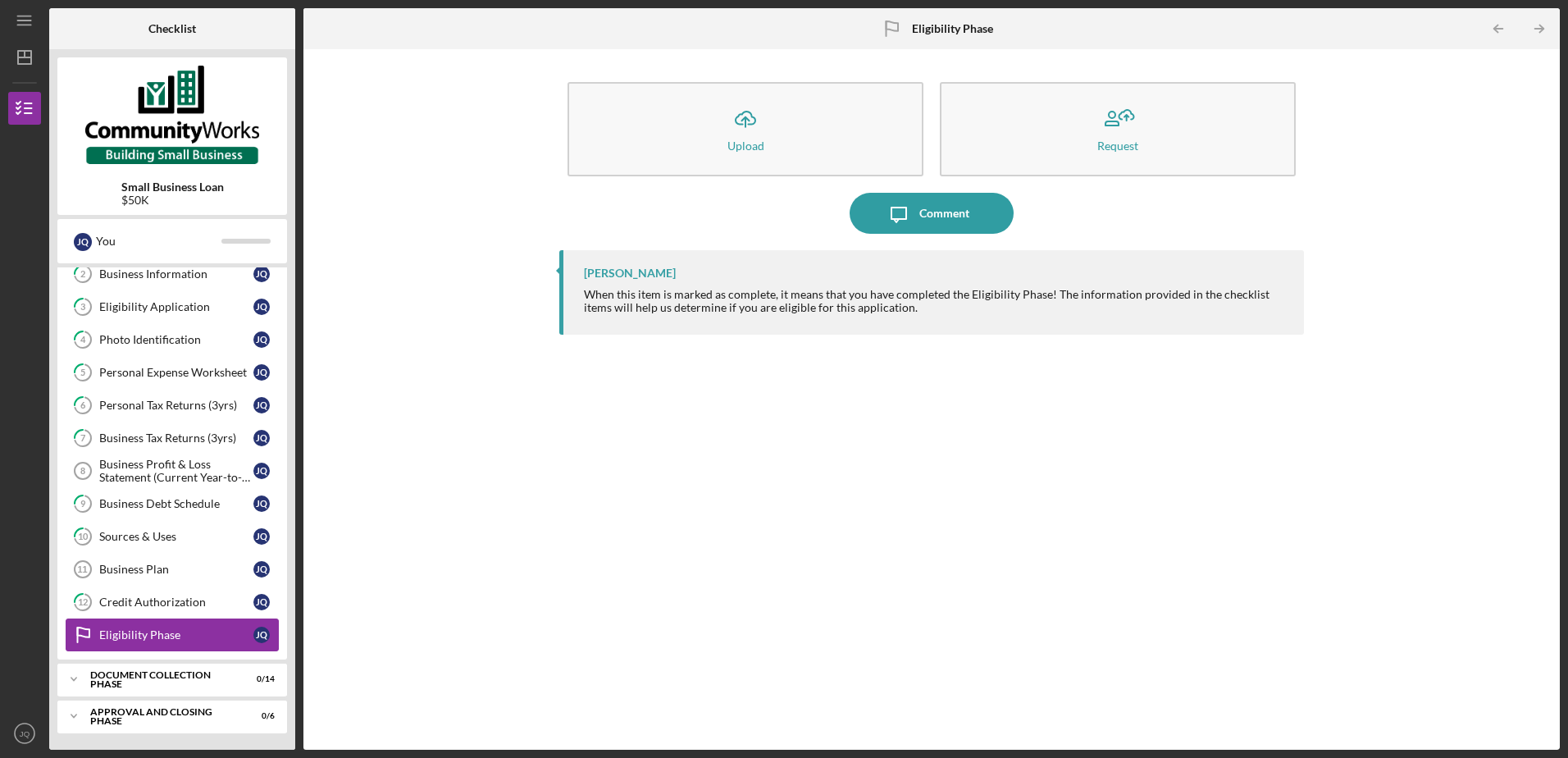
click at [79, 631] on icon "Eligibility Phase" at bounding box center [82, 634] width 41 height 41
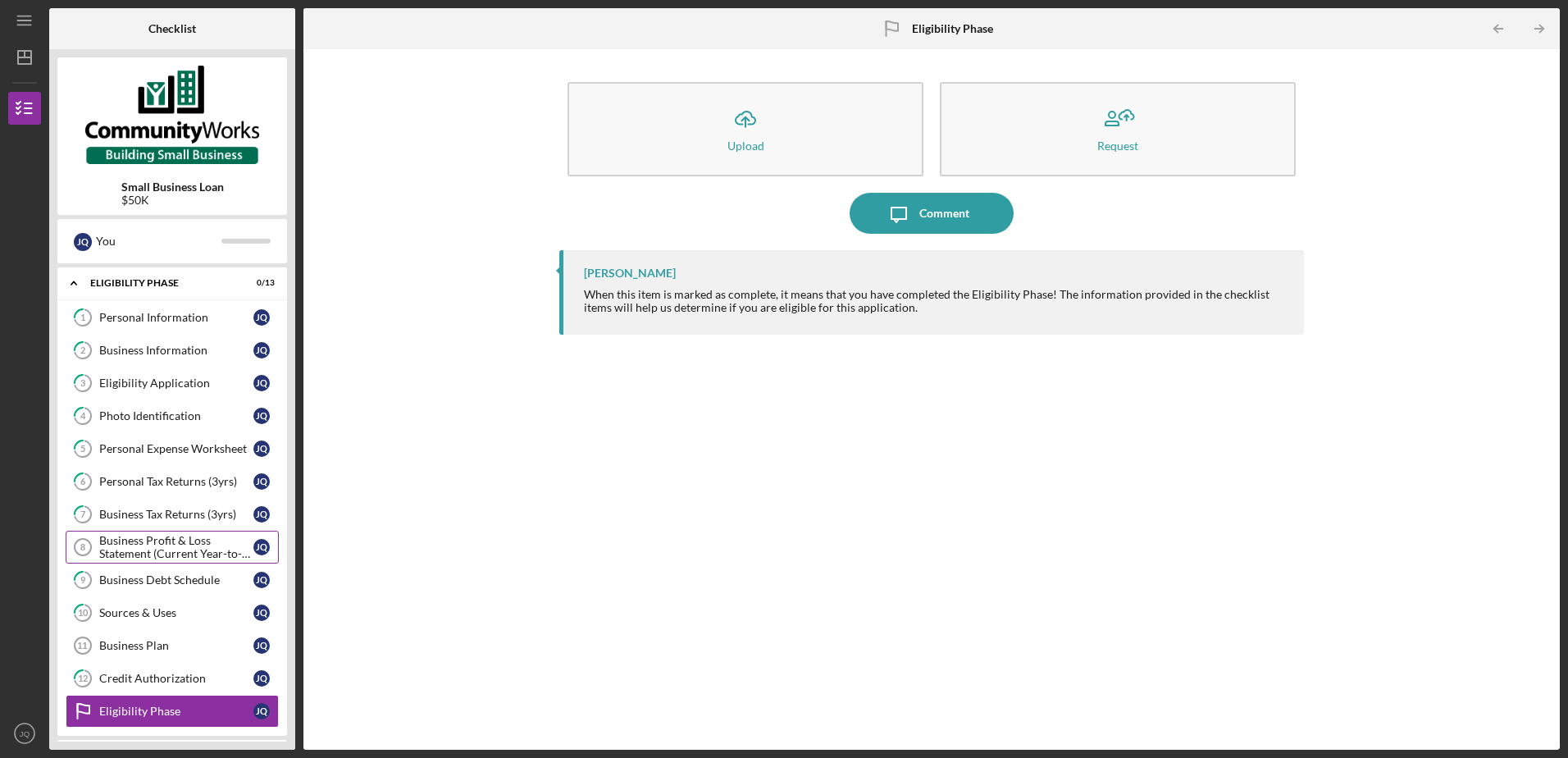
click at [166, 550] on div "Business Profit & Loss Statement (Current Year-to-Date)" at bounding box center [176, 546] width 154 height 26
